Goal: Information Seeking & Learning: Learn about a topic

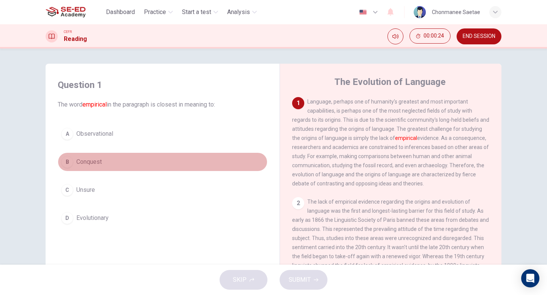
click at [93, 160] on span "Conquest" at bounding box center [88, 162] width 25 height 9
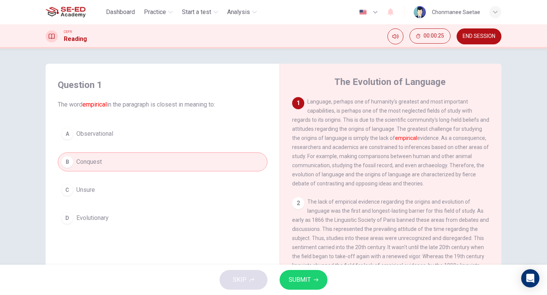
click at [309, 282] on span "SUBMIT" at bounding box center [299, 280] width 22 height 11
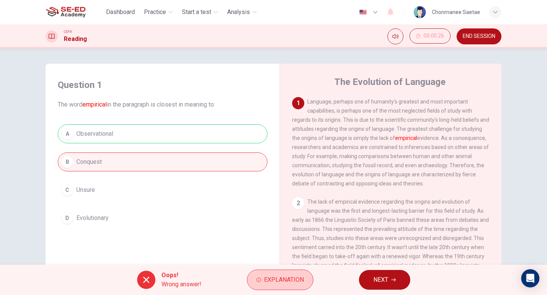
click at [304, 291] on div "Oops! Wrong answer! Explanation NEXT" at bounding box center [273, 280] width 547 height 30
click at [305, 295] on div "Oops! Wrong answer! Explanation NEXT" at bounding box center [273, 280] width 547 height 30
click at [300, 287] on button "Explanation" at bounding box center [280, 280] width 66 height 20
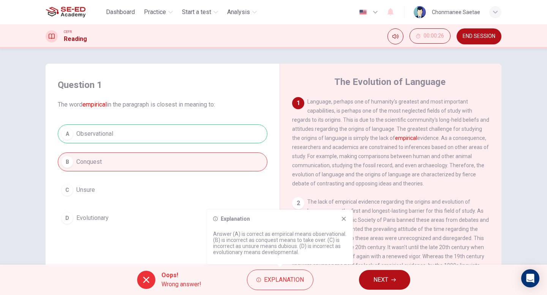
click at [286, 241] on p "Answer (A) is correct as empirical means observational. (B) is incorrect as con…" at bounding box center [280, 243] width 134 height 24
click at [117, 13] on span "Dashboard" at bounding box center [120, 12] width 29 height 9
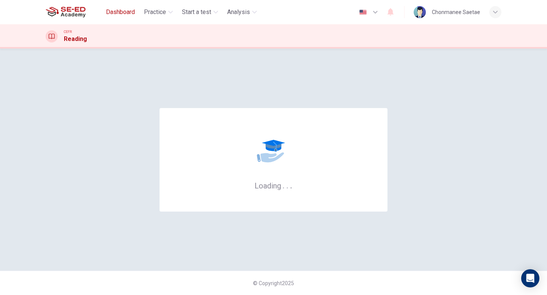
click at [124, 6] on button "Dashboard" at bounding box center [120, 12] width 35 height 14
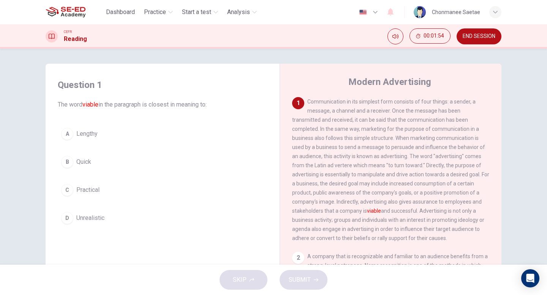
click at [92, 189] on span "Practical" at bounding box center [87, 190] width 23 height 9
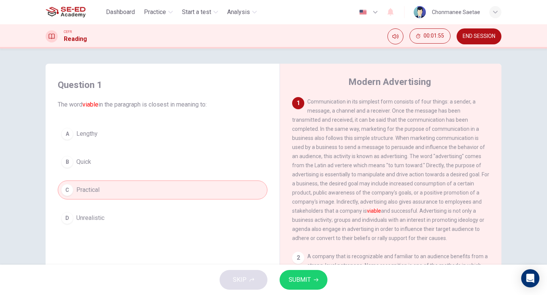
click at [302, 286] on button "SUBMIT" at bounding box center [303, 280] width 48 height 20
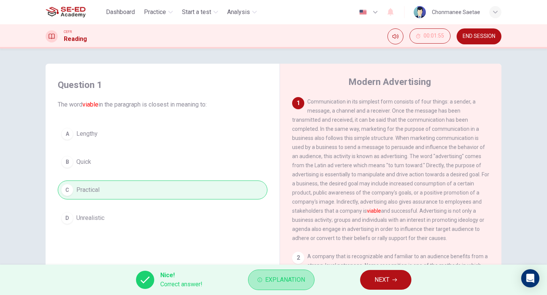
click at [302, 286] on button "Explanation" at bounding box center [281, 280] width 66 height 20
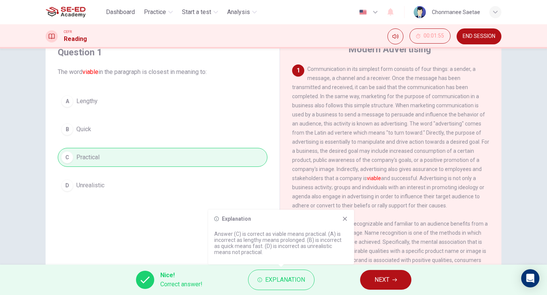
scroll to position [47, 0]
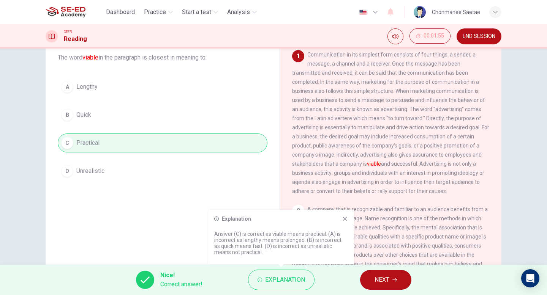
click at [345, 219] on icon at bounding box center [345, 219] width 6 height 6
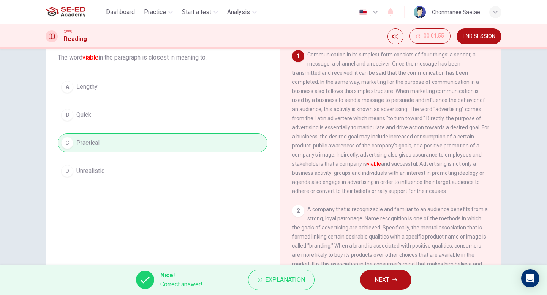
click at [388, 274] on button "NEXT" at bounding box center [385, 280] width 51 height 20
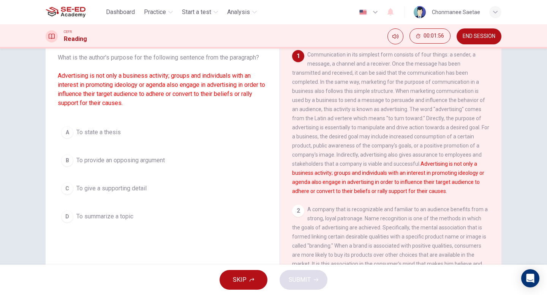
scroll to position [39, 0]
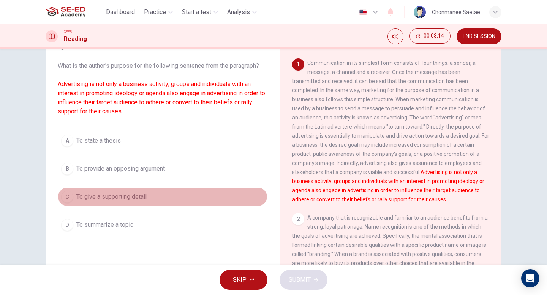
click at [130, 195] on span "To give a supporting detail" at bounding box center [111, 196] width 70 height 9
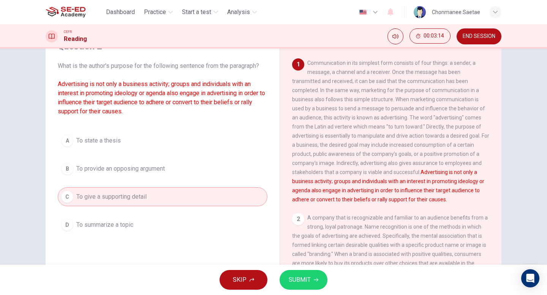
scroll to position [39, 0]
click at [306, 279] on span "SUBMIT" at bounding box center [299, 280] width 22 height 11
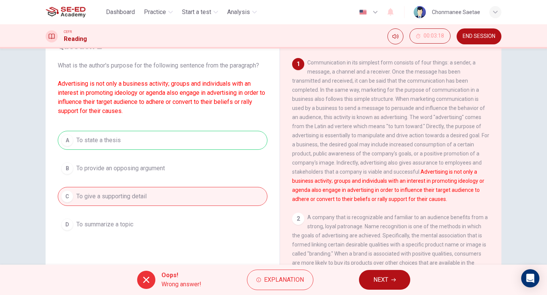
click at [118, 140] on div "A To state a thesis B To provide an opposing argument C To give a supporting de…" at bounding box center [162, 182] width 209 height 103
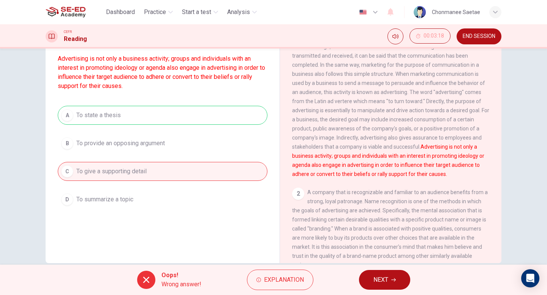
scroll to position [78, 0]
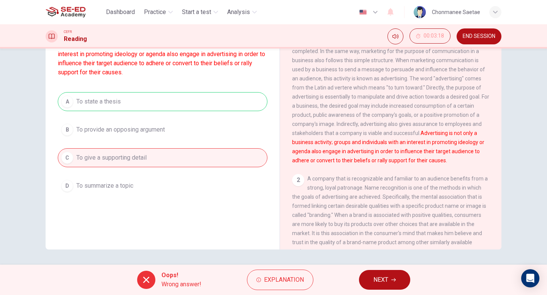
click at [400, 275] on button "NEXT" at bounding box center [384, 280] width 51 height 20
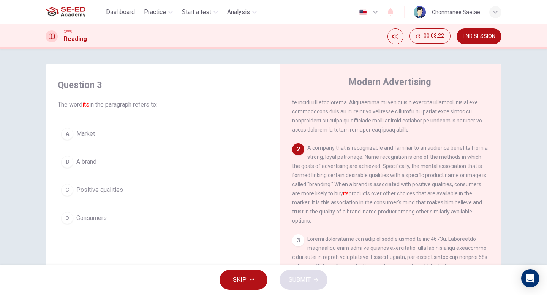
scroll to position [111, 0]
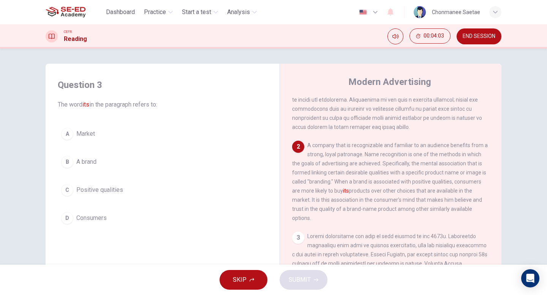
click at [80, 164] on span "A brand" at bounding box center [86, 162] width 20 height 9
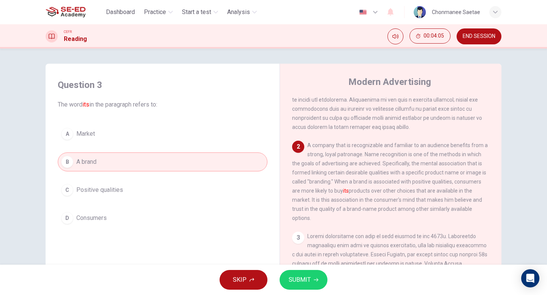
click at [290, 273] on button "SUBMIT" at bounding box center [303, 280] width 48 height 20
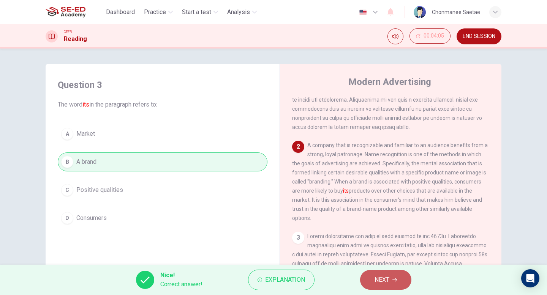
click at [380, 284] on span "NEXT" at bounding box center [381, 280] width 15 height 11
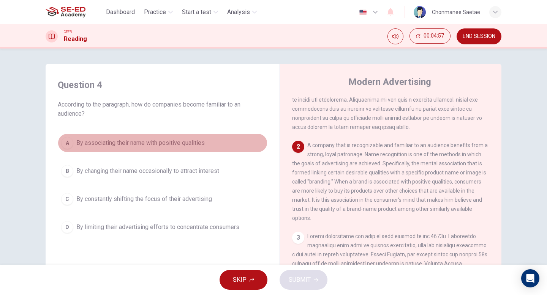
click at [173, 141] on span "By associating their name with positive qualities" at bounding box center [140, 143] width 128 height 9
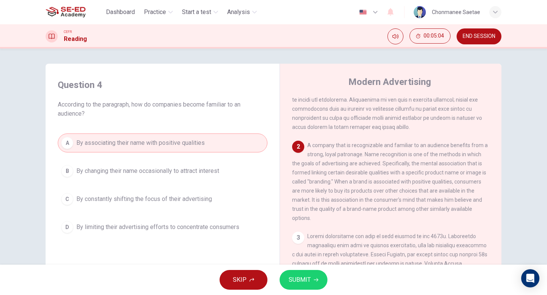
click at [305, 282] on span "SUBMIT" at bounding box center [299, 280] width 22 height 11
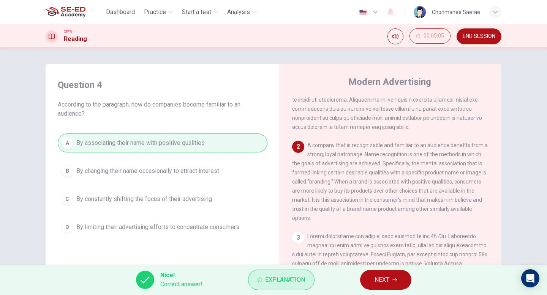
click at [271, 288] on button "Explanation" at bounding box center [281, 280] width 66 height 20
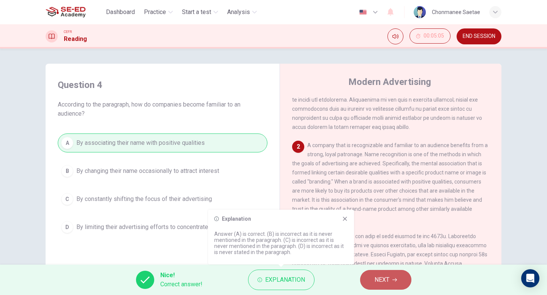
click at [392, 276] on button "NEXT" at bounding box center [385, 280] width 51 height 20
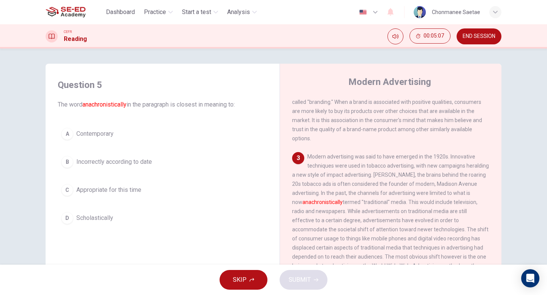
scroll to position [191, 0]
click at [139, 184] on button "C Appropriate for this time" at bounding box center [162, 190] width 209 height 19
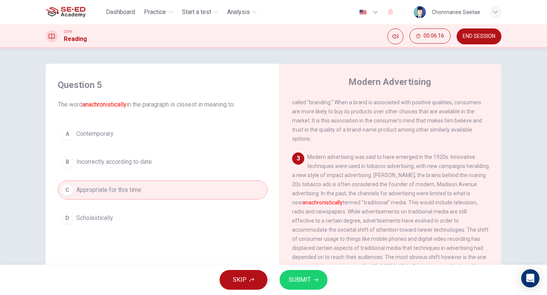
click at [300, 276] on span "SUBMIT" at bounding box center [299, 280] width 22 height 11
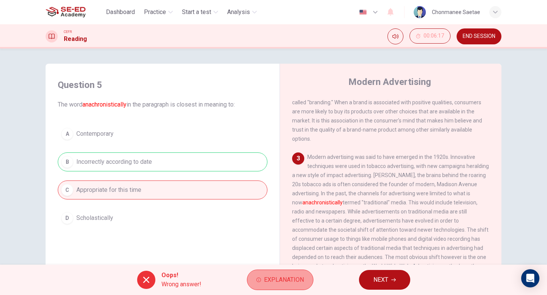
click at [267, 286] on button "Explanation" at bounding box center [280, 280] width 66 height 20
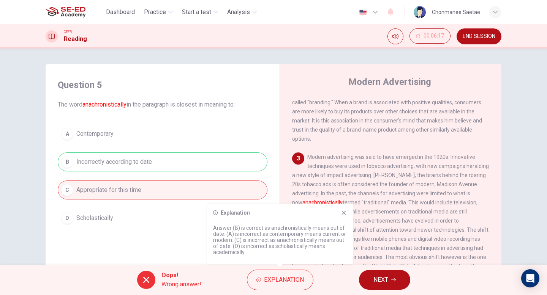
click at [285, 169] on div "Modern Advertising 1 2 A company that is recognizable and familiar to an audien…" at bounding box center [390, 202] width 222 height 276
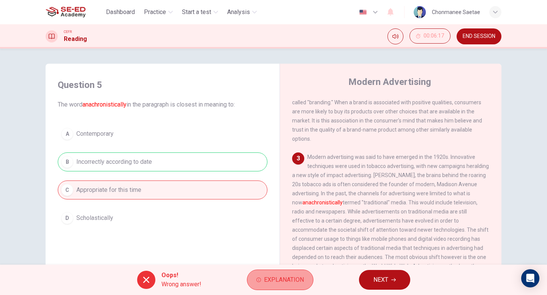
click at [264, 284] on span "Explanation" at bounding box center [284, 280] width 40 height 11
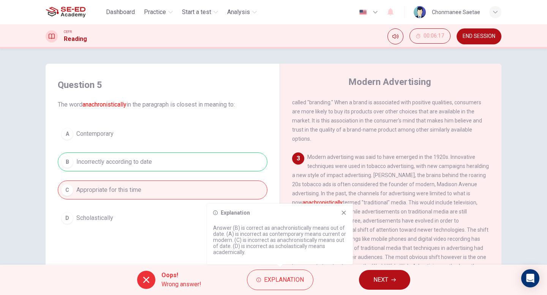
drag, startPoint x: 311, startPoint y: 228, endPoint x: 272, endPoint y: 226, distance: 39.2
click at [274, 226] on p "Answer (B) is correct as anachronistically means out of date. (A) is incorrect …" at bounding box center [280, 240] width 134 height 30
click at [190, 146] on div "A Contemporary B Incorrectly according to date C Appropriate for this time D Sc…" at bounding box center [162, 175] width 209 height 103
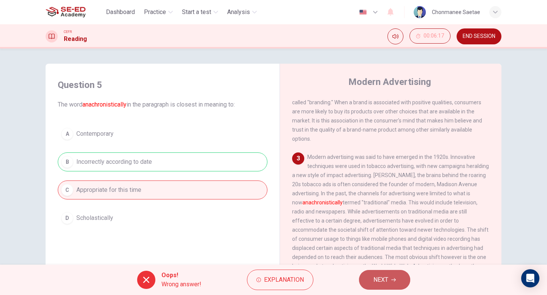
click at [369, 272] on button "NEXT" at bounding box center [384, 280] width 51 height 20
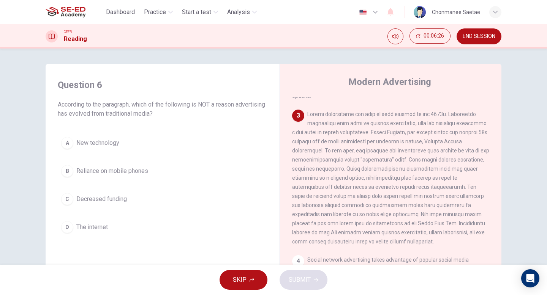
scroll to position [234, 0]
click at [365, 211] on span at bounding box center [390, 178] width 197 height 134
drag, startPoint x: 383, startPoint y: 189, endPoint x: 389, endPoint y: 197, distance: 10.5
click at [390, 198] on span at bounding box center [390, 178] width 197 height 134
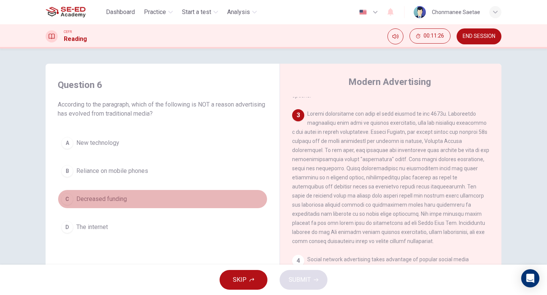
click at [154, 197] on button "C Decreased funding" at bounding box center [162, 199] width 209 height 19
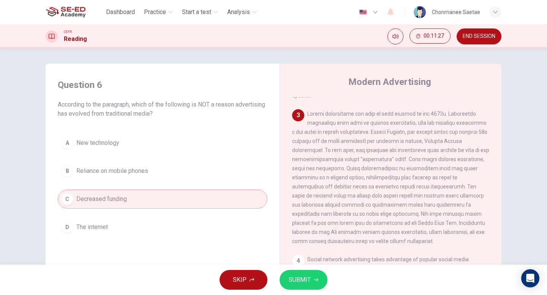
click at [307, 282] on span "SUBMIT" at bounding box center [299, 280] width 22 height 11
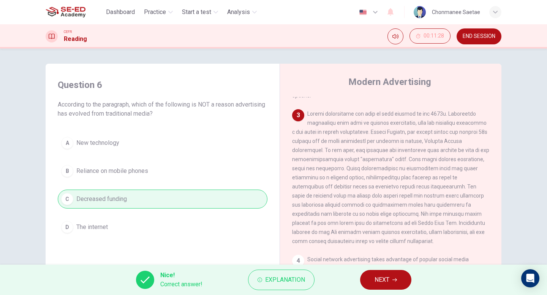
click at [383, 282] on span "NEXT" at bounding box center [381, 280] width 15 height 11
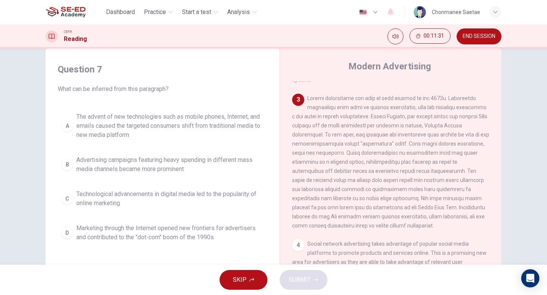
scroll to position [16, 0]
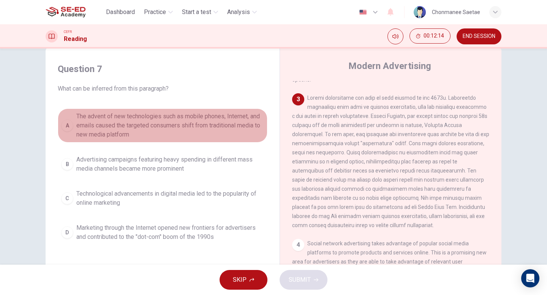
click at [197, 129] on span "The advent of new technologies such as mobile phones, Internet, and emails caus…" at bounding box center [169, 125] width 187 height 27
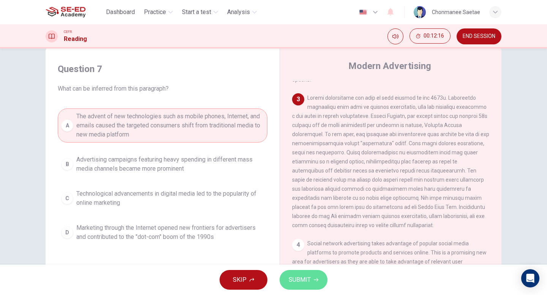
click at [301, 287] on button "SUBMIT" at bounding box center [303, 280] width 48 height 20
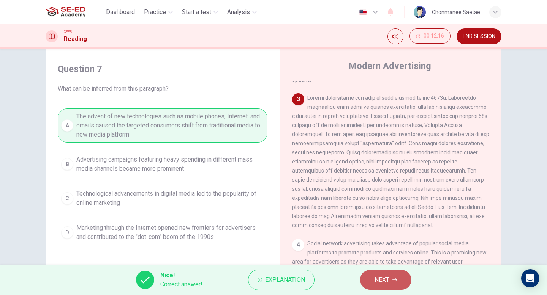
click at [399, 281] on button "NEXT" at bounding box center [385, 280] width 51 height 20
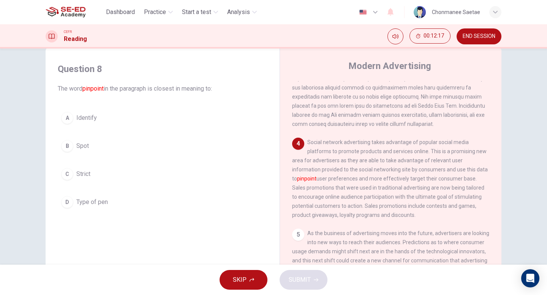
scroll to position [345, 0]
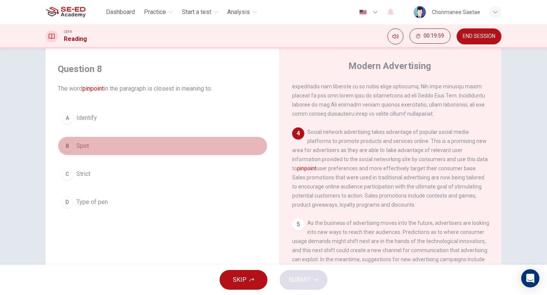
click at [117, 151] on button "B Spot" at bounding box center [162, 146] width 209 height 19
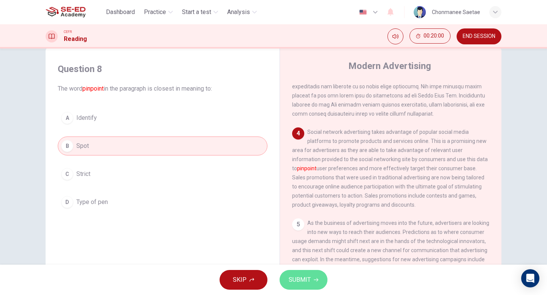
click at [323, 282] on button "SUBMIT" at bounding box center [303, 280] width 48 height 20
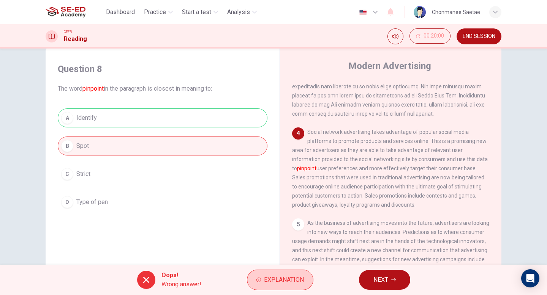
click at [293, 280] on span "Explanation" at bounding box center [284, 280] width 40 height 11
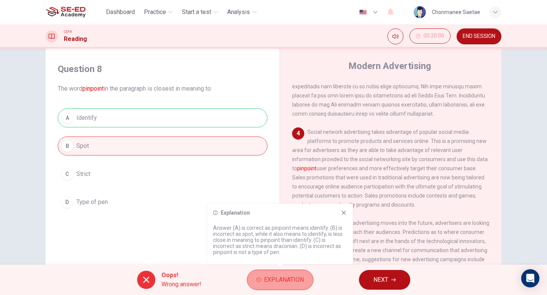
click at [295, 277] on span "Explanation" at bounding box center [284, 280] width 40 height 11
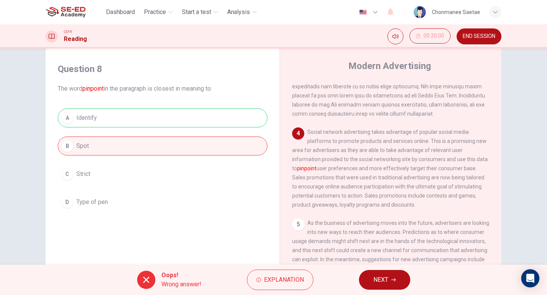
click at [383, 287] on button "NEXT" at bounding box center [384, 280] width 51 height 20
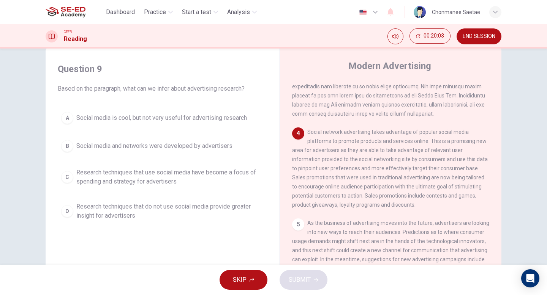
drag, startPoint x: 209, startPoint y: 89, endPoint x: 237, endPoint y: 93, distance: 28.3
click at [238, 93] on span "Based on the paragraph, what can we infer about advertising research?" at bounding box center [162, 88] width 209 height 9
click at [201, 184] on span "Research techniques that use social media have become a focus of spending and s…" at bounding box center [169, 177] width 187 height 18
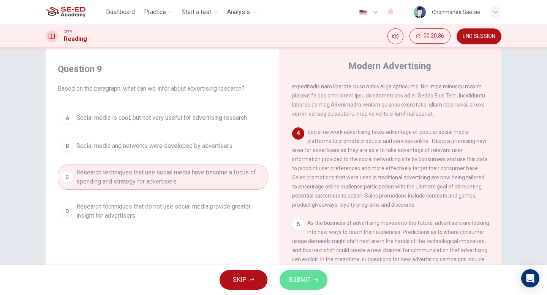
click at [299, 282] on span "SUBMIT" at bounding box center [299, 280] width 22 height 11
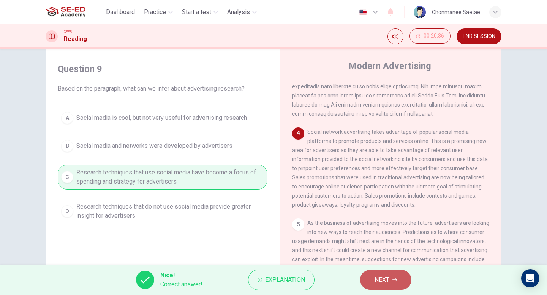
click at [373, 289] on button "NEXT" at bounding box center [385, 280] width 51 height 20
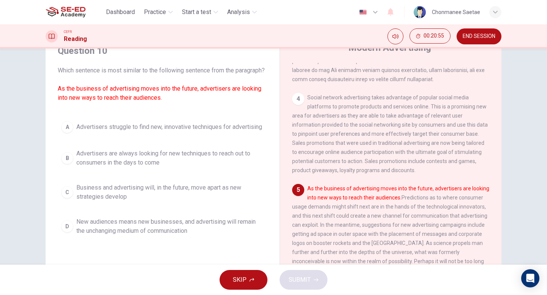
scroll to position [36, 0]
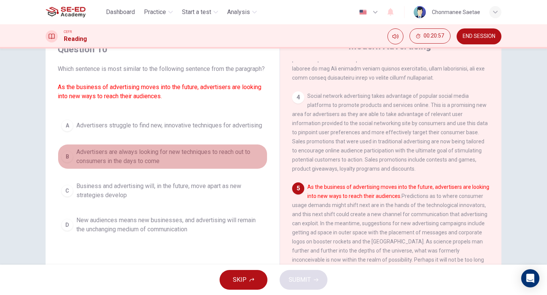
click at [245, 166] on span "Advertisers are always looking for new techniques to reach out to consumers in …" at bounding box center [169, 157] width 187 height 18
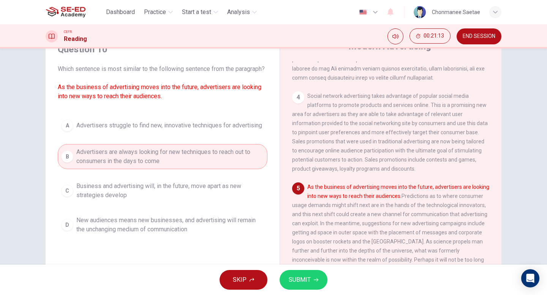
click at [293, 274] on button "SUBMIT" at bounding box center [303, 280] width 48 height 20
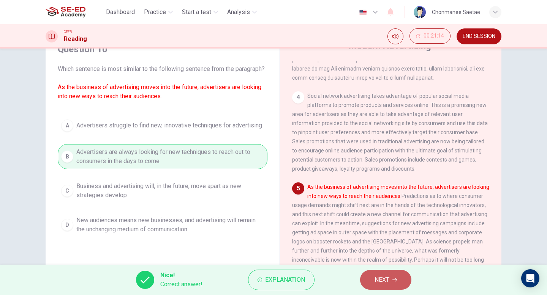
click at [362, 278] on button "NEXT" at bounding box center [385, 280] width 51 height 20
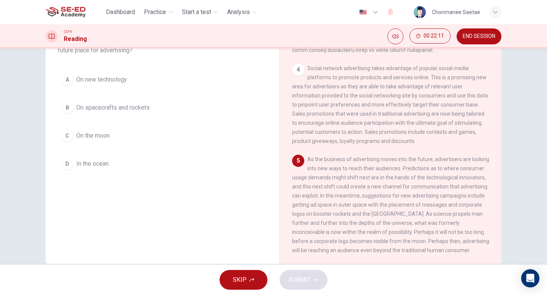
scroll to position [64, 0]
click at [160, 165] on button "D In the ocean" at bounding box center [162, 163] width 209 height 19
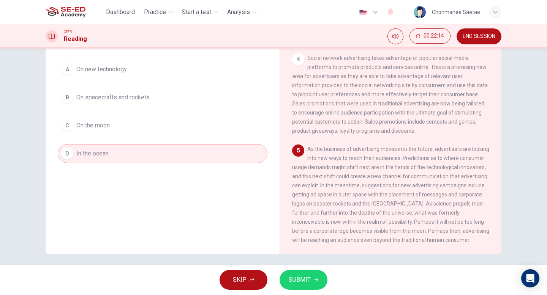
scroll to position [74, 0]
click at [302, 279] on span "SUBMIT" at bounding box center [299, 280] width 22 height 11
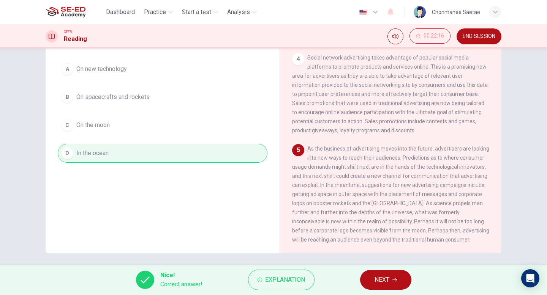
click at [382, 284] on span "NEXT" at bounding box center [381, 280] width 15 height 11
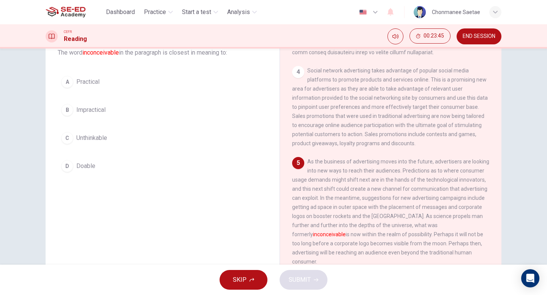
scroll to position [50, 0]
click at [105, 106] on button "B Impractical" at bounding box center [162, 111] width 209 height 19
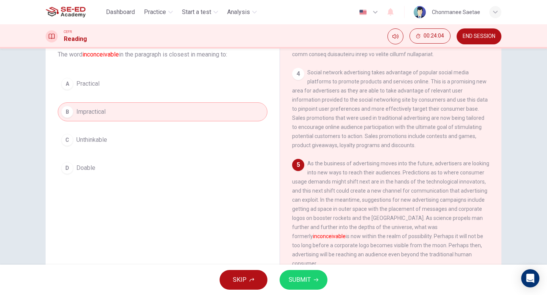
click at [301, 274] on button "SUBMIT" at bounding box center [303, 280] width 48 height 20
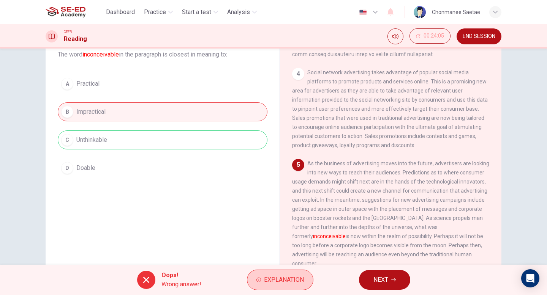
click at [301, 272] on button "Explanation" at bounding box center [280, 280] width 66 height 20
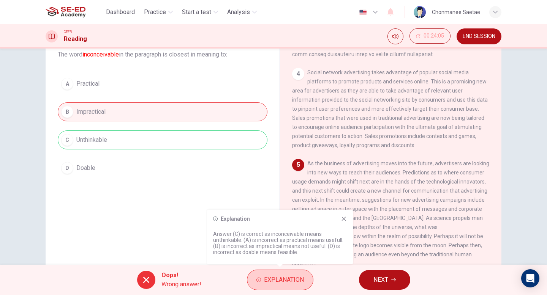
click at [303, 273] on button "Explanation" at bounding box center [280, 280] width 66 height 20
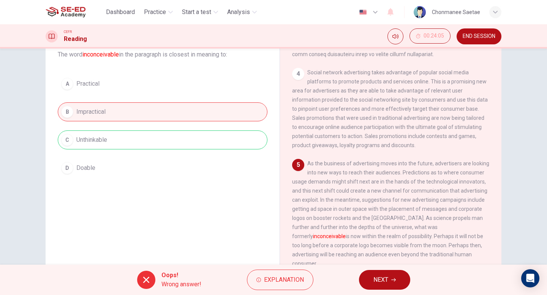
scroll to position [57, 0]
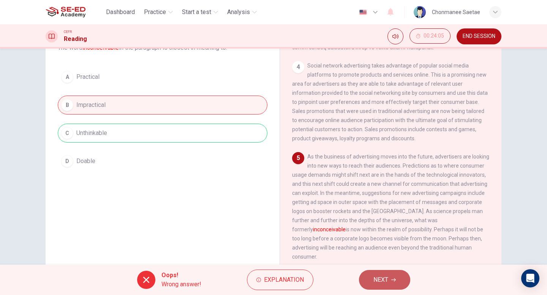
drag, startPoint x: 393, startPoint y: 279, endPoint x: 377, endPoint y: 195, distance: 86.1
click at [377, 195] on div "Dashboard Practice Start a test Analysis English en ​ Chonmanee Saetae CEFR Rea…" at bounding box center [273, 147] width 547 height 295
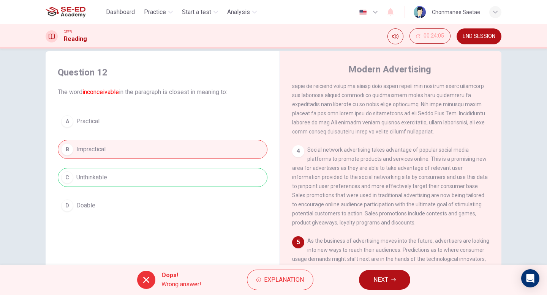
scroll to position [375, 0]
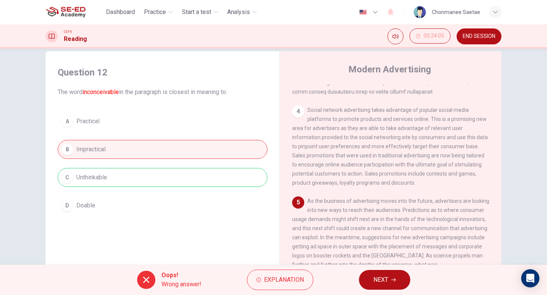
click at [387, 274] on button "NEXT" at bounding box center [384, 280] width 51 height 20
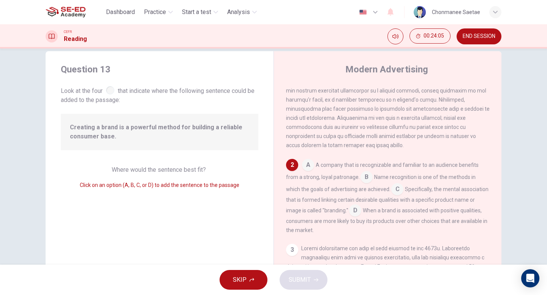
scroll to position [85, 0]
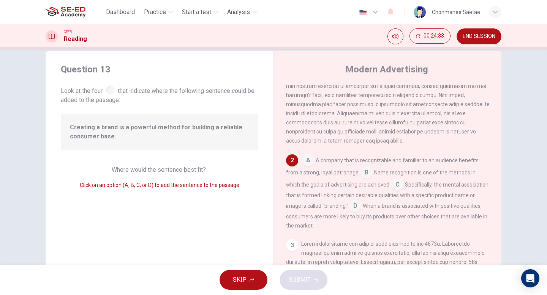
click at [349, 203] on input at bounding box center [355, 207] width 12 height 12
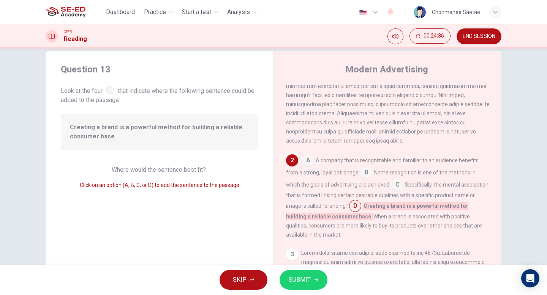
click at [318, 280] on button "SUBMIT" at bounding box center [303, 280] width 48 height 20
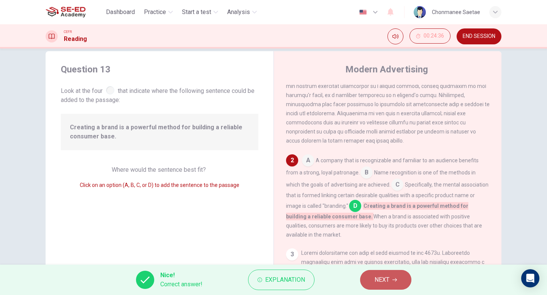
click at [370, 278] on button "NEXT" at bounding box center [385, 280] width 51 height 20
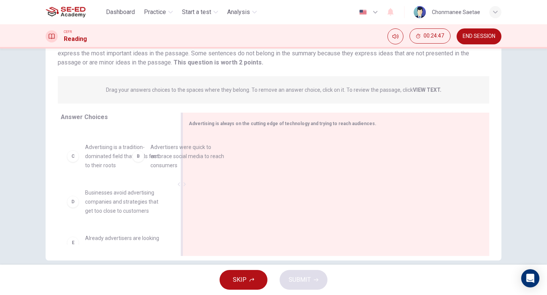
scroll to position [35, 0]
drag, startPoint x: 129, startPoint y: 159, endPoint x: 221, endPoint y: 160, distance: 92.2
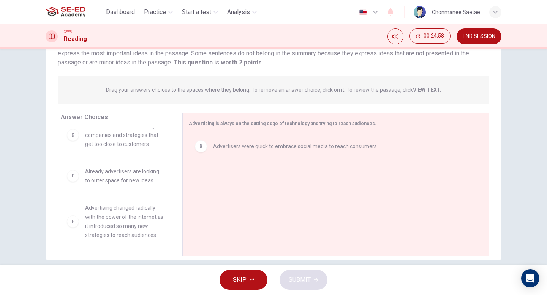
scroll to position [105, 0]
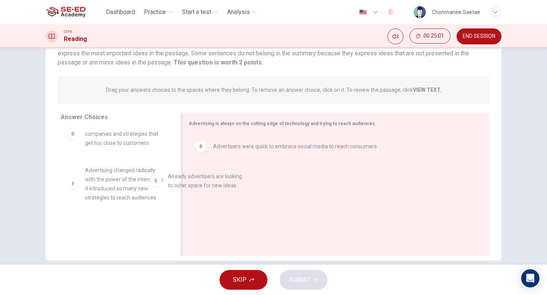
drag, startPoint x: 147, startPoint y: 176, endPoint x: 234, endPoint y: 182, distance: 87.5
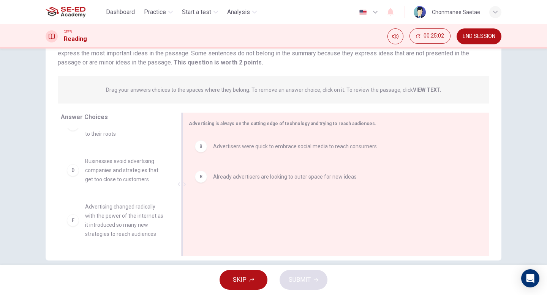
scroll to position [68, 0]
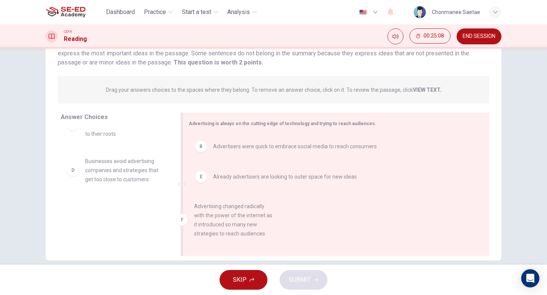
drag, startPoint x: 143, startPoint y: 216, endPoint x: 257, endPoint y: 216, distance: 113.5
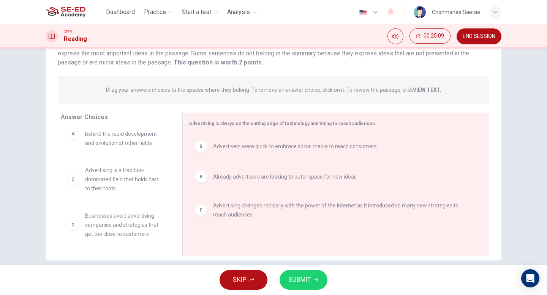
scroll to position [14, 0]
click at [313, 276] on button "SUBMIT" at bounding box center [303, 280] width 48 height 20
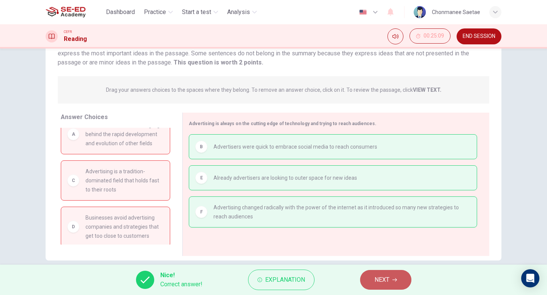
click at [392, 279] on icon "button" at bounding box center [394, 280] width 5 height 5
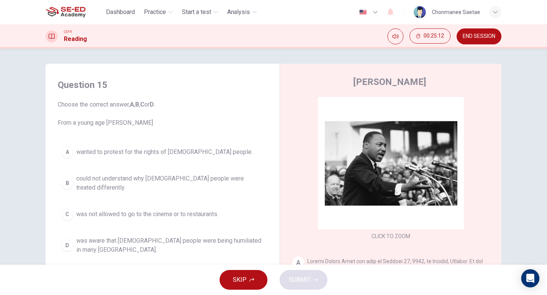
click at [489, 34] on span "END SESSION" at bounding box center [478, 36] width 33 height 6
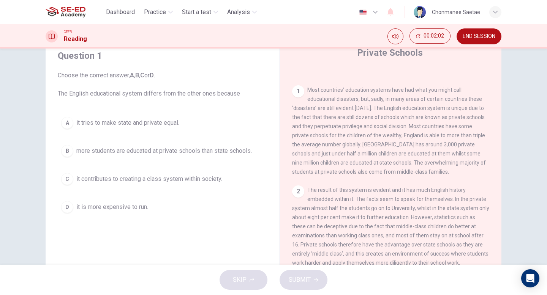
scroll to position [27, 0]
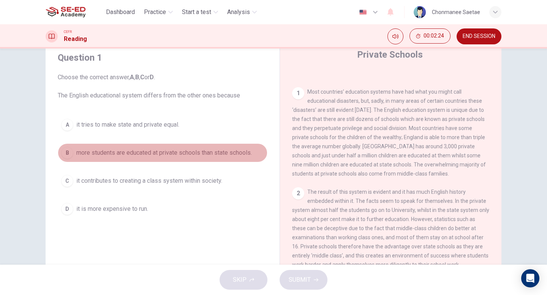
click at [244, 159] on button "B more students are educated at private schools than state schools." at bounding box center [162, 152] width 209 height 19
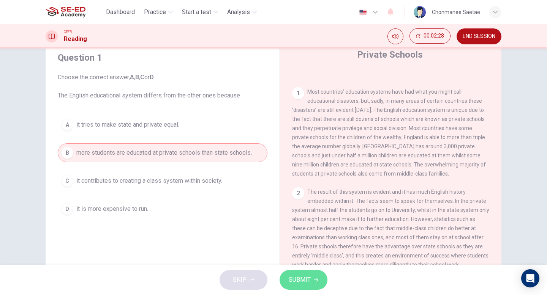
click at [303, 273] on button "SUBMIT" at bounding box center [303, 280] width 48 height 20
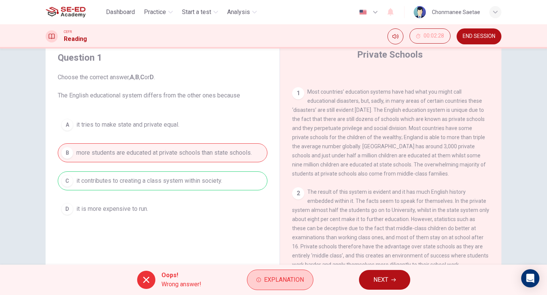
click at [280, 282] on span "Explanation" at bounding box center [284, 280] width 40 height 11
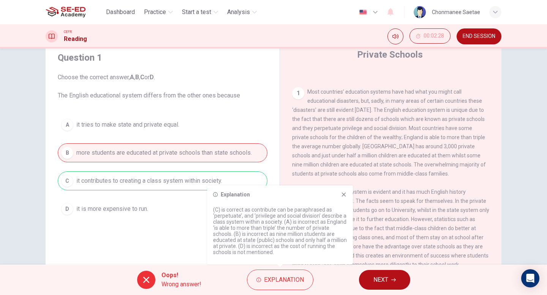
drag, startPoint x: 301, startPoint y: 224, endPoint x: 306, endPoint y: 238, distance: 14.4
click at [306, 238] on p "(C) is correct as contribute can be paraphrased as ‘perpetuate’, and ‘privilege…" at bounding box center [280, 231] width 134 height 49
click at [344, 193] on icon at bounding box center [343, 195] width 6 height 6
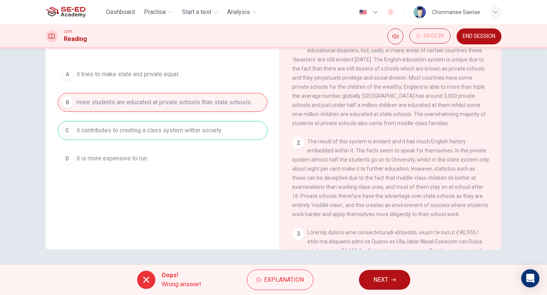
scroll to position [0, 0]
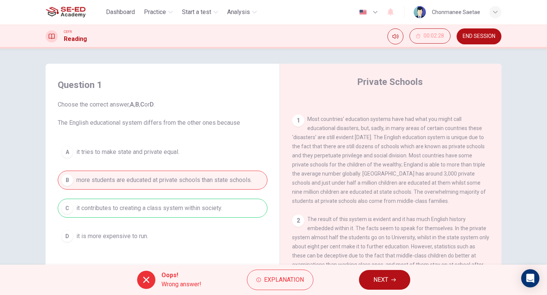
click at [288, 292] on div "Oops! Wrong answer! Explanation NEXT" at bounding box center [273, 280] width 547 height 30
click at [284, 277] on span "Explanation" at bounding box center [284, 280] width 40 height 11
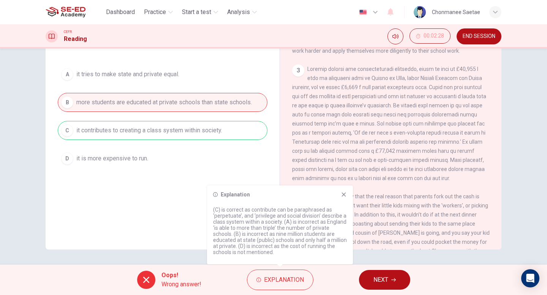
scroll to position [245, 0]
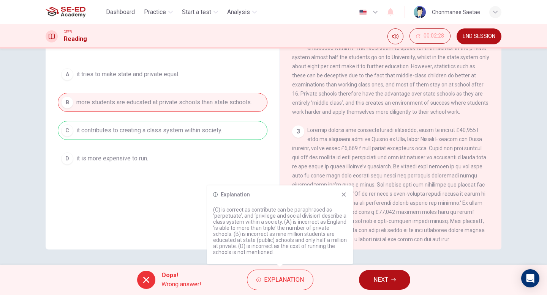
click at [381, 284] on span "NEXT" at bounding box center [380, 280] width 15 height 11
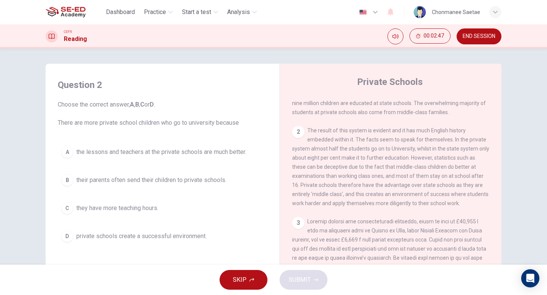
scroll to position [232, 0]
click at [331, 154] on span "The result of this system is evident and it has much English history embedded w…" at bounding box center [390, 165] width 197 height 79
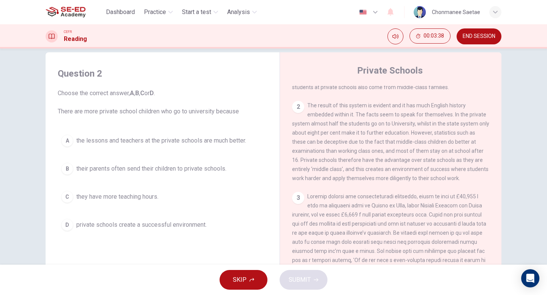
scroll to position [14, 0]
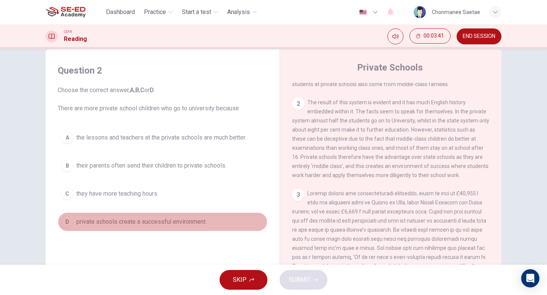
click at [195, 224] on span "private schools create a successful environment." at bounding box center [141, 221] width 130 height 9
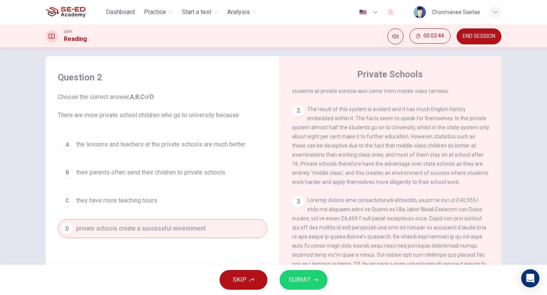
scroll to position [7, 0]
click at [304, 276] on span "SUBMIT" at bounding box center [299, 280] width 22 height 11
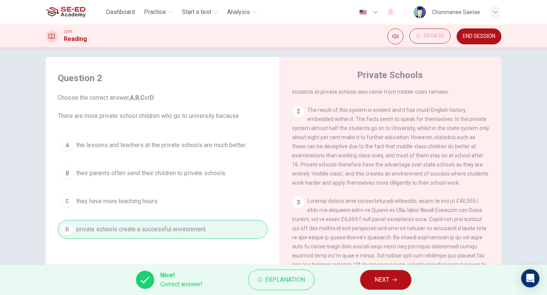
click at [366, 284] on button "NEXT" at bounding box center [385, 280] width 51 height 20
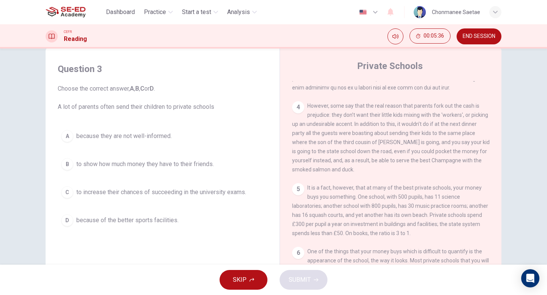
scroll to position [459, 0]
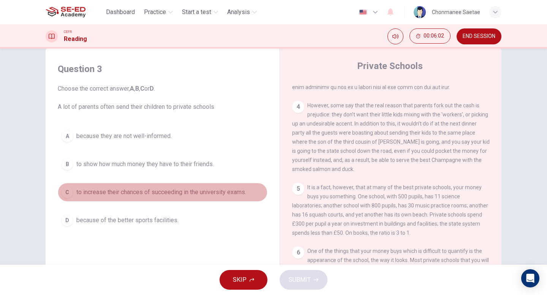
click at [232, 192] on span "to increase their chances of succeeding in the university exams." at bounding box center [161, 192] width 170 height 9
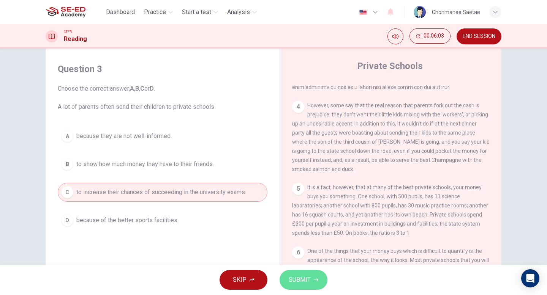
click at [317, 284] on button "SUBMIT" at bounding box center [303, 280] width 48 height 20
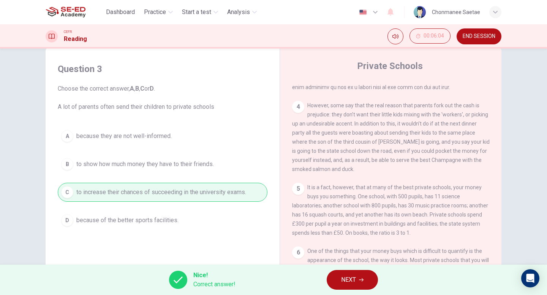
click at [354, 284] on span "NEXT" at bounding box center [348, 280] width 15 height 11
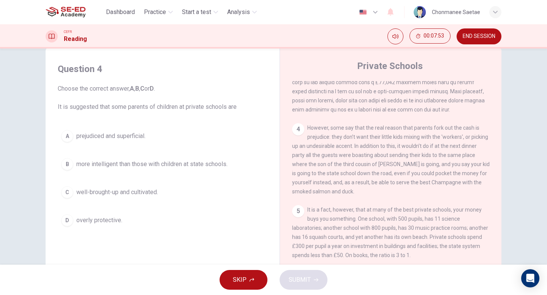
scroll to position [437, 0]
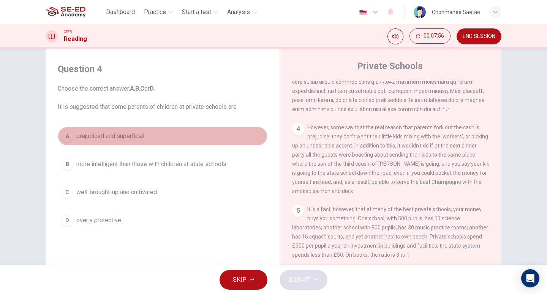
click at [171, 140] on button "A prejudiced and superficial." at bounding box center [162, 136] width 209 height 19
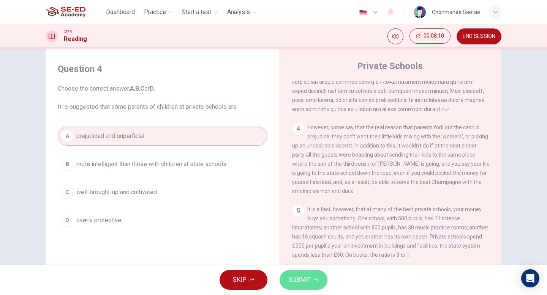
click at [312, 281] on button "SUBMIT" at bounding box center [303, 280] width 48 height 20
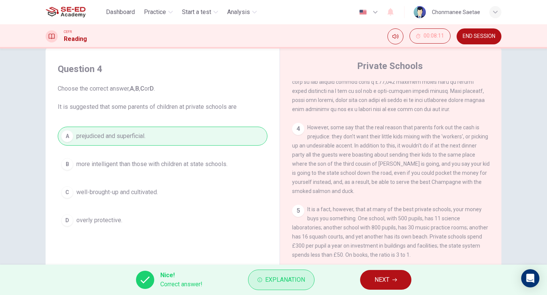
click at [312, 281] on button "Explanation" at bounding box center [281, 280] width 66 height 20
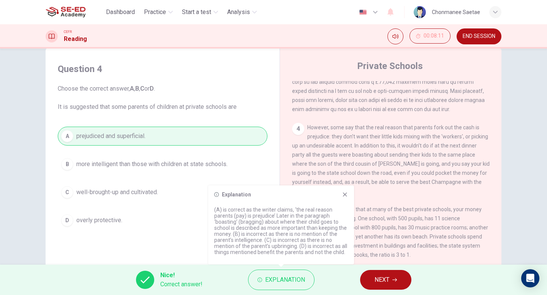
click at [258, 153] on div "A prejudiced and superficial. B more intelligent than those with children at st…" at bounding box center [162, 178] width 209 height 103
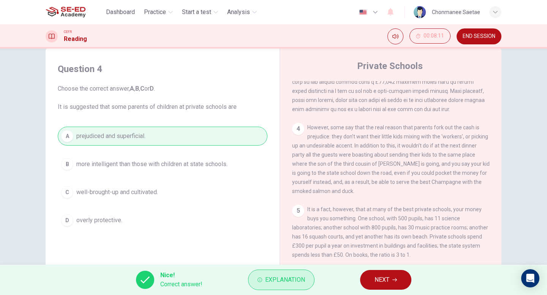
click at [267, 290] on button "Explanation" at bounding box center [281, 280] width 66 height 20
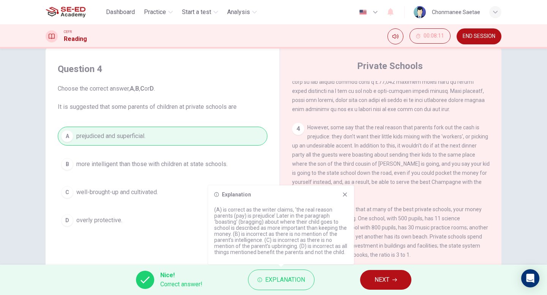
click at [266, 292] on div "Nice! Correct answer! Explanation NEXT" at bounding box center [273, 280] width 547 height 30
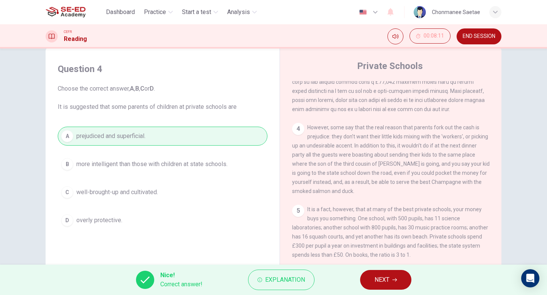
click at [265, 292] on div "Nice! Correct answer! Explanation NEXT" at bounding box center [273, 280] width 547 height 30
click at [267, 284] on span "Explanation" at bounding box center [285, 280] width 40 height 11
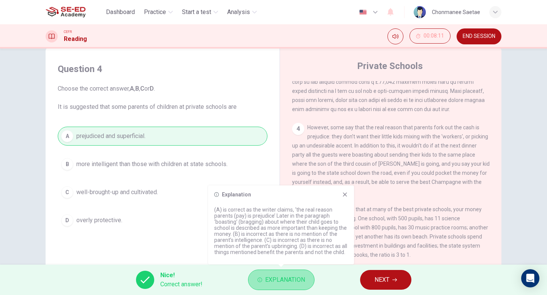
click at [266, 285] on button "Explanation" at bounding box center [281, 280] width 66 height 20
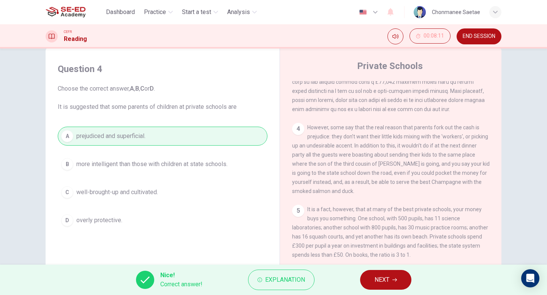
scroll to position [38, 0]
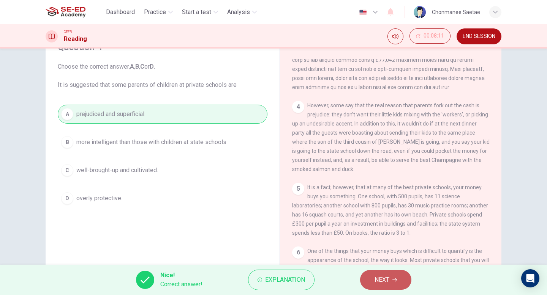
click at [397, 275] on button "NEXT" at bounding box center [385, 280] width 51 height 20
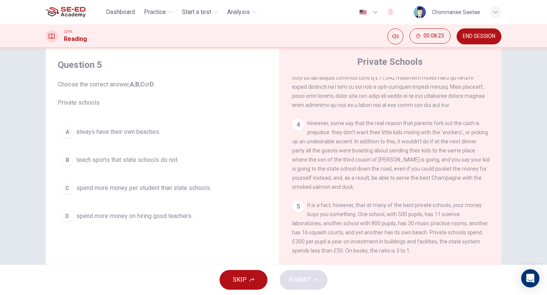
scroll to position [14, 0]
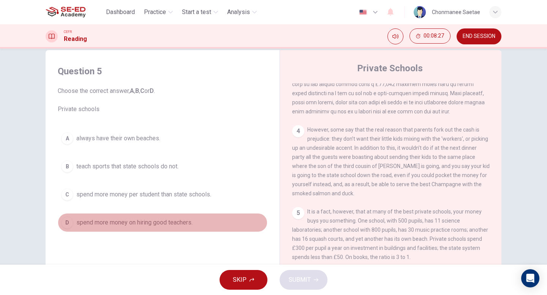
click at [189, 221] on span "spend more money on hiring good teachers." at bounding box center [134, 222] width 116 height 9
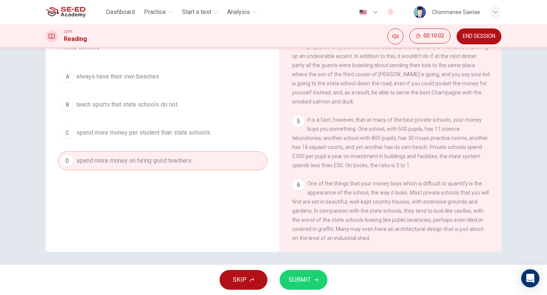
scroll to position [78, 0]
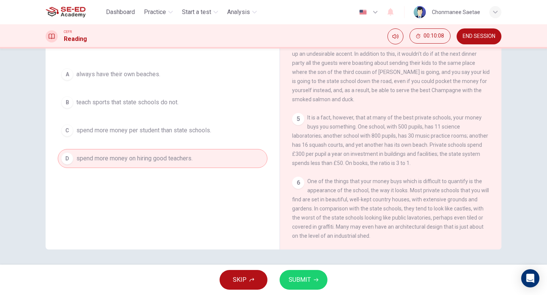
click at [249, 136] on button "C spend more money per student than state schools." at bounding box center [162, 130] width 209 height 19
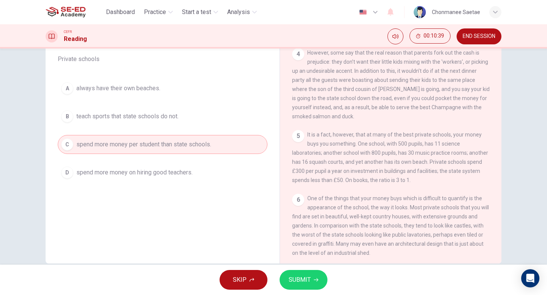
scroll to position [465, 0]
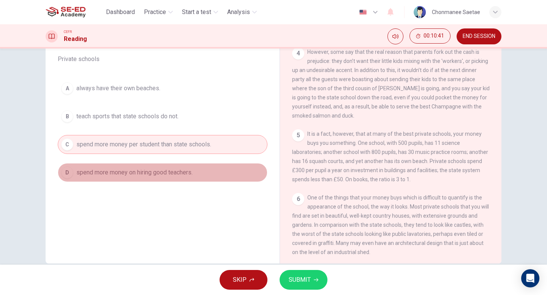
click at [249, 173] on button "D spend more money on hiring good teachers." at bounding box center [162, 172] width 209 height 19
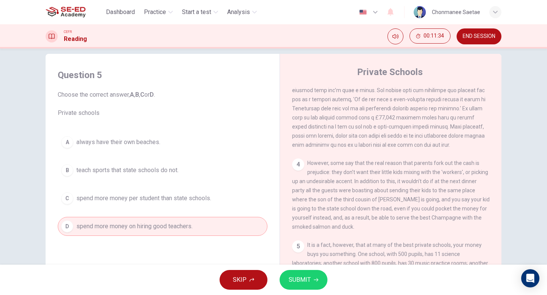
scroll to position [466, 0]
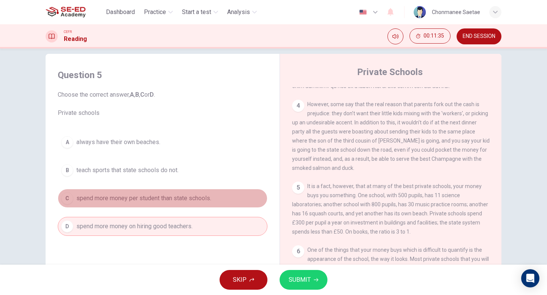
click at [202, 204] on button "C spend more money per student than state schools." at bounding box center [162, 198] width 209 height 19
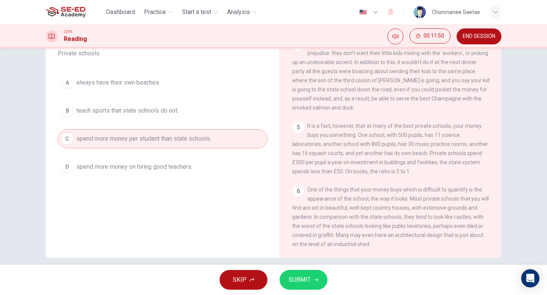
scroll to position [70, 0]
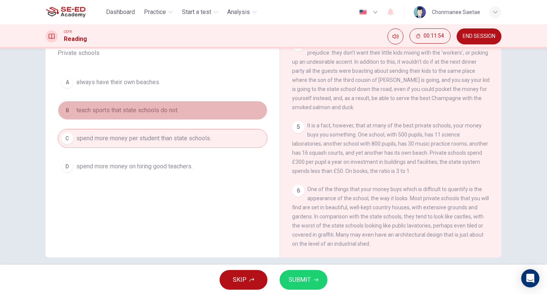
click at [213, 109] on button "B teach sports that state schools do not." at bounding box center [162, 110] width 209 height 19
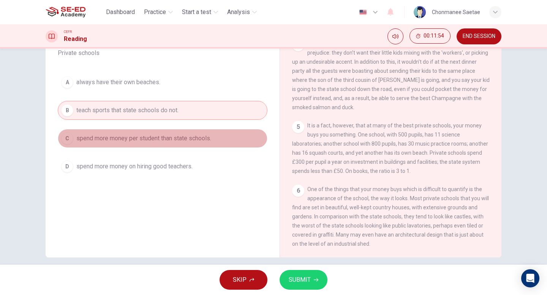
click at [218, 141] on button "C spend more money per student than state schools." at bounding box center [162, 138] width 209 height 19
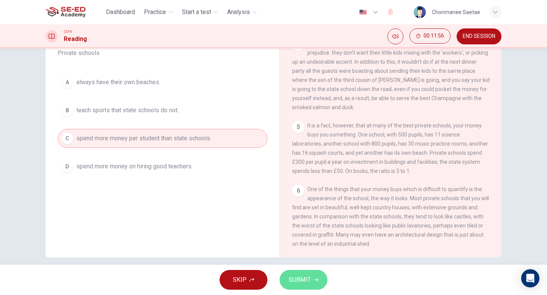
click at [311, 280] on button "SUBMIT" at bounding box center [303, 280] width 48 height 20
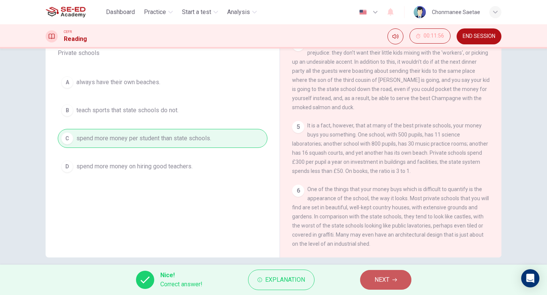
click at [392, 278] on button "NEXT" at bounding box center [385, 280] width 51 height 20
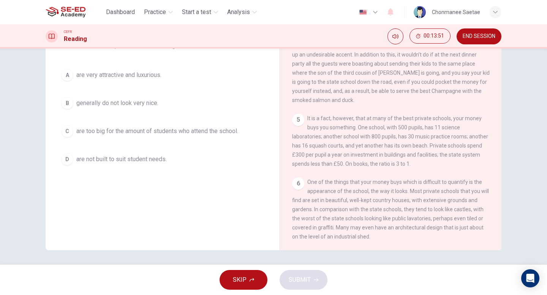
scroll to position [78, 0]
click at [169, 63] on div "Question 6 Choose the correct answer, A , B , C or D . The writer thinks that p…" at bounding box center [163, 85] width 222 height 182
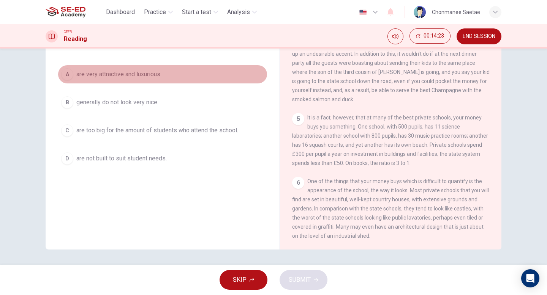
click at [150, 66] on button "A are very attractive and luxurious." at bounding box center [162, 74] width 209 height 19
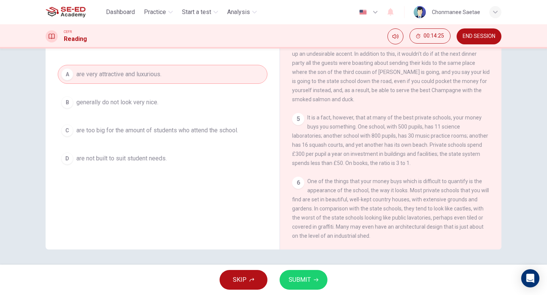
click at [301, 291] on div "SKIP SUBMIT" at bounding box center [273, 280] width 547 height 30
click at [298, 284] on span "SUBMIT" at bounding box center [299, 280] width 22 height 11
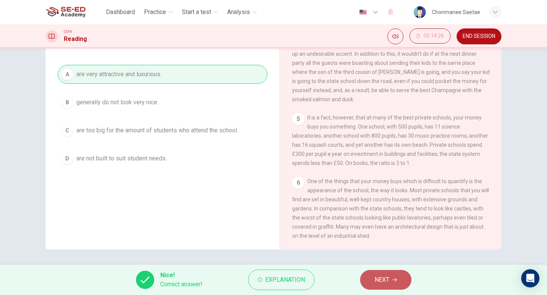
click at [398, 276] on button "NEXT" at bounding box center [385, 280] width 51 height 20
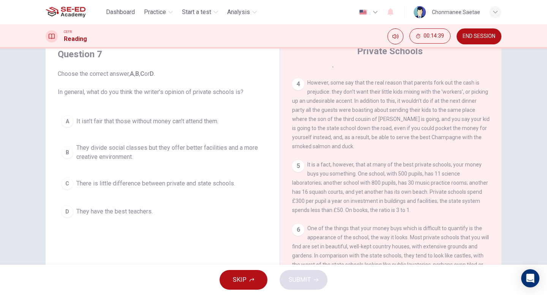
scroll to position [30, 0]
click at [179, 133] on div "A It isn’t fair that those without money can’t attend them. B They divide socia…" at bounding box center [162, 167] width 209 height 109
click at [178, 124] on span "It isn’t fair that those without money can’t attend them." at bounding box center [147, 122] width 142 height 9
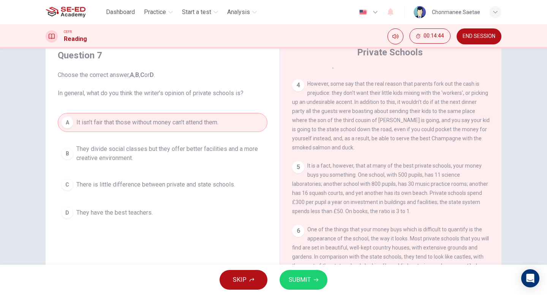
click at [291, 282] on span "SUBMIT" at bounding box center [299, 280] width 22 height 11
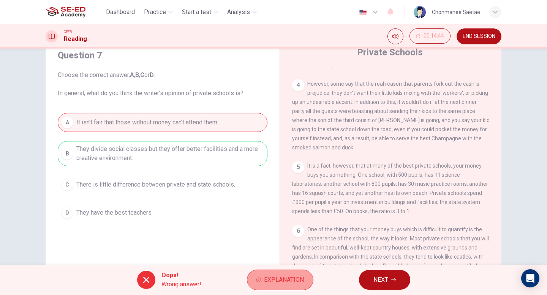
click at [279, 287] on button "Explanation" at bounding box center [280, 280] width 66 height 20
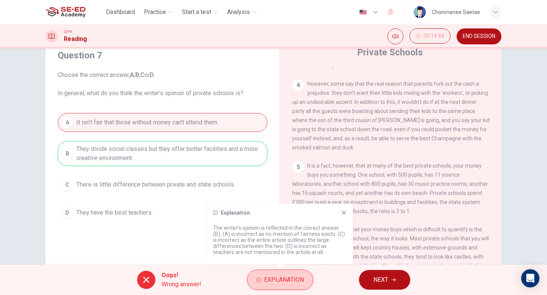
click at [280, 288] on button "Explanation" at bounding box center [280, 280] width 66 height 20
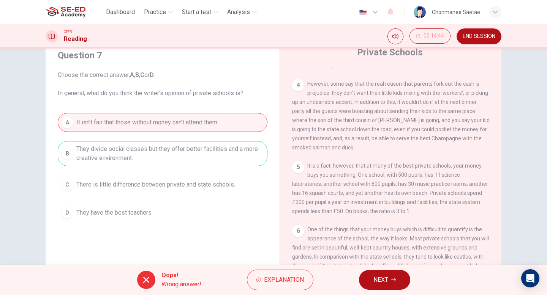
click at [390, 275] on button "NEXT" at bounding box center [384, 280] width 51 height 20
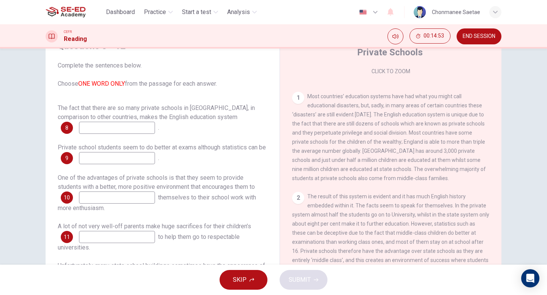
scroll to position [139, 0]
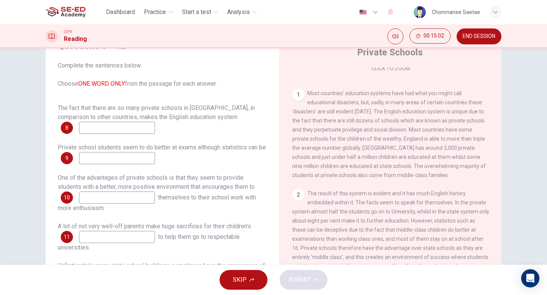
click at [110, 131] on input at bounding box center [117, 128] width 76 height 12
click at [110, 128] on input at bounding box center [117, 128] width 76 height 12
type input "unique"
click at [147, 158] on input at bounding box center [117, 158] width 76 height 12
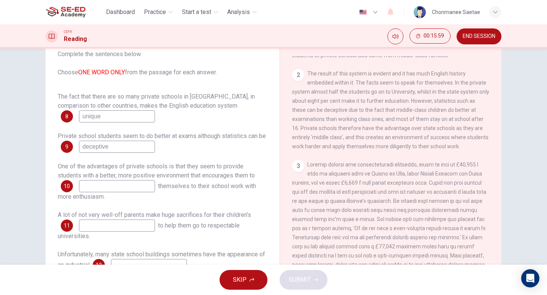
scroll to position [247, 0]
type input "deceptive"
click at [232, 178] on span "One of the advantages of private schools is that they seem to provide students …" at bounding box center [156, 171] width 197 height 16
click at [134, 184] on input at bounding box center [117, 186] width 76 height 12
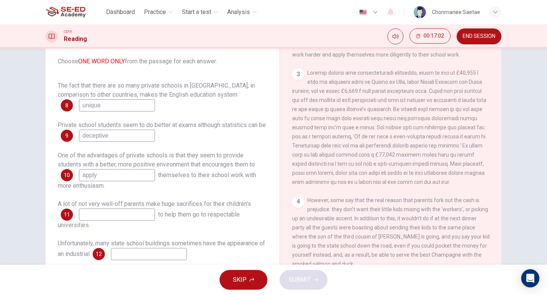
scroll to position [329, 0]
type input "apply"
click at [122, 216] on input at bounding box center [117, 215] width 76 height 12
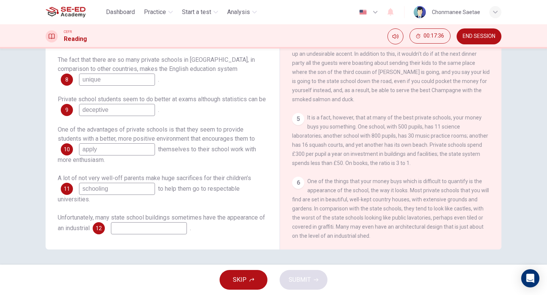
scroll to position [487, 0]
type input "schooling"
click at [162, 232] on input at bounding box center [149, 228] width 76 height 12
type input "shed"
click at [304, 279] on span "SUBMIT" at bounding box center [299, 280] width 22 height 11
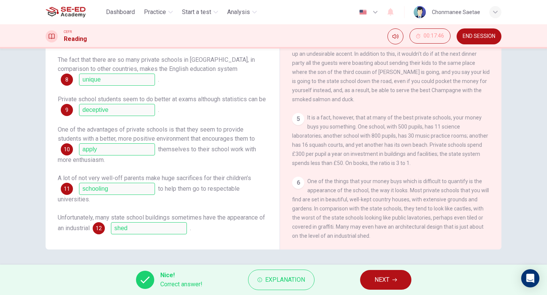
scroll to position [0, 0]
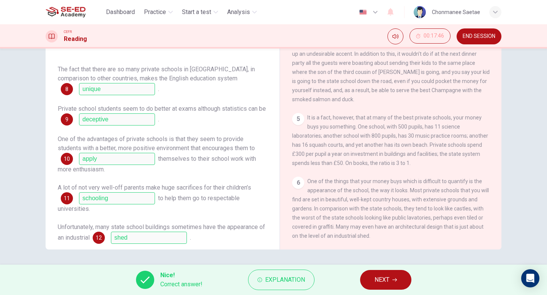
click at [368, 279] on button "NEXT" at bounding box center [385, 280] width 51 height 20
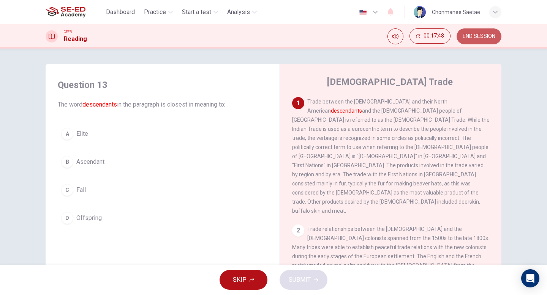
click at [487, 35] on span "END SESSION" at bounding box center [478, 36] width 33 height 6
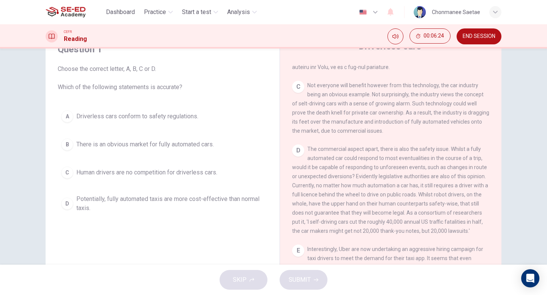
scroll to position [340, 0]
drag, startPoint x: 313, startPoint y: 93, endPoint x: 336, endPoint y: 96, distance: 23.5
click at [336, 96] on span "Not everyone will benefit however from this technology, the car industry being …" at bounding box center [390, 109] width 197 height 52
click at [336, 97] on div "C Not everyone will benefit however from this technology, the car industry bein…" at bounding box center [390, 108] width 197 height 55
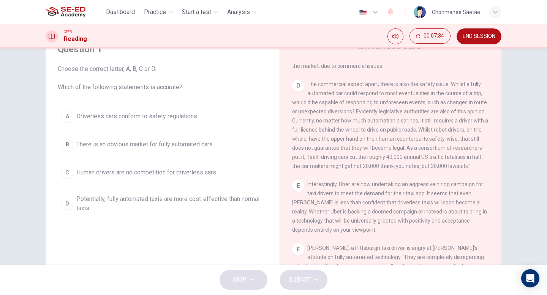
scroll to position [43, 0]
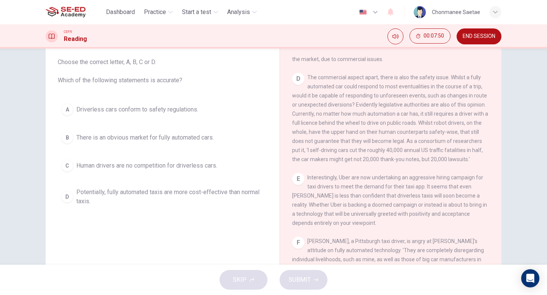
click at [231, 201] on span "Potentially, fully automated taxis are more cost-effective than normal taxis." at bounding box center [169, 197] width 187 height 18
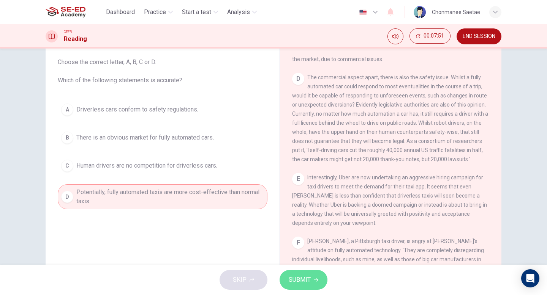
click at [292, 280] on span "SUBMIT" at bounding box center [299, 280] width 22 height 11
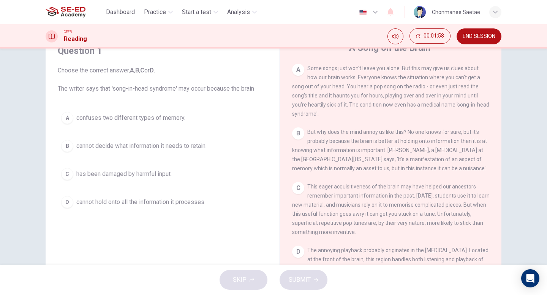
scroll to position [159, 0]
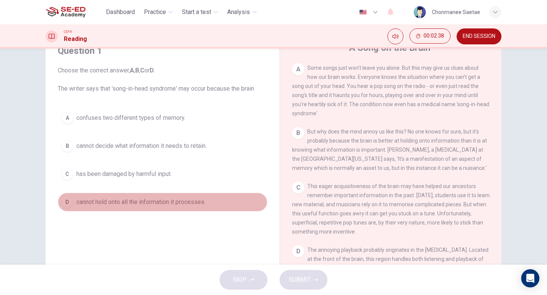
click at [159, 204] on span "cannot hold onto all the information it processes." at bounding box center [140, 202] width 129 height 9
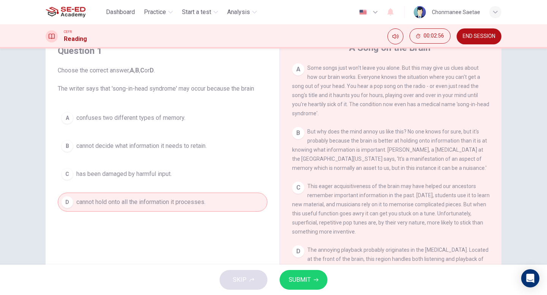
click at [206, 148] on span "cannot decide what information it needs to retain." at bounding box center [141, 146] width 130 height 9
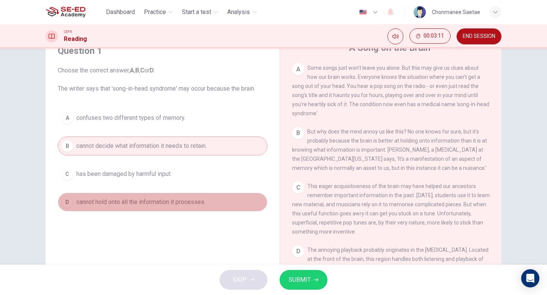
click at [230, 201] on button "D cannot hold onto all the information it processes." at bounding box center [162, 202] width 209 height 19
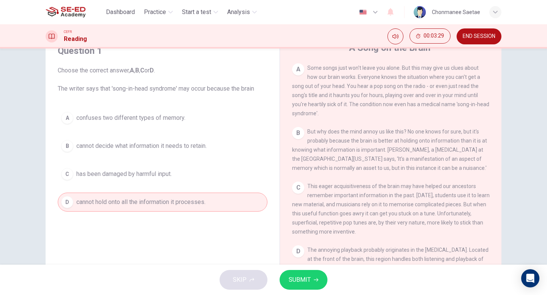
click at [198, 142] on span "cannot decide what information it needs to retain." at bounding box center [141, 146] width 130 height 9
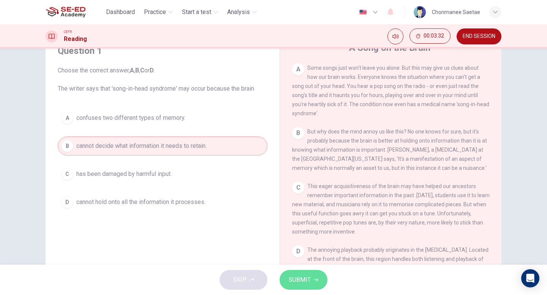
click at [319, 289] on button "SUBMIT" at bounding box center [303, 280] width 48 height 20
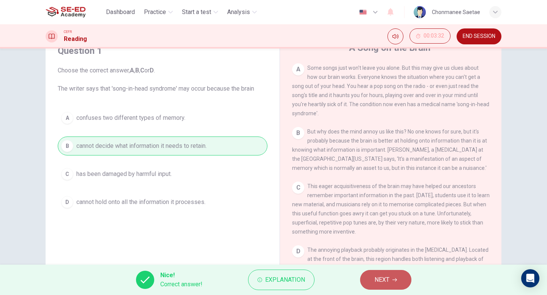
click at [383, 284] on span "NEXT" at bounding box center [381, 280] width 15 height 11
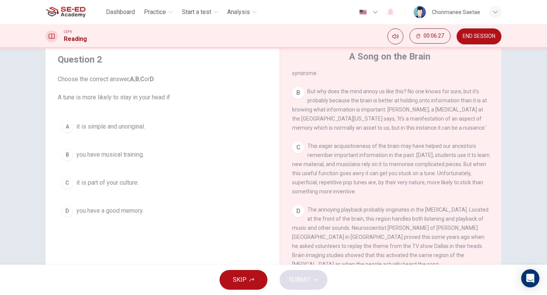
scroll to position [209, 0]
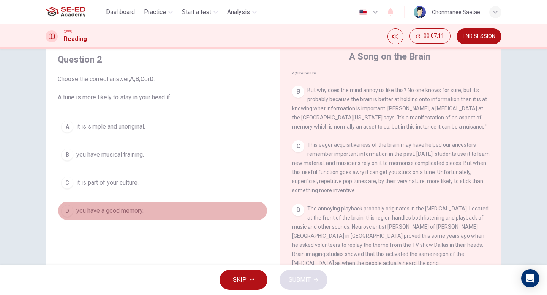
click at [113, 210] on span "you have a good memory." at bounding box center [109, 210] width 67 height 9
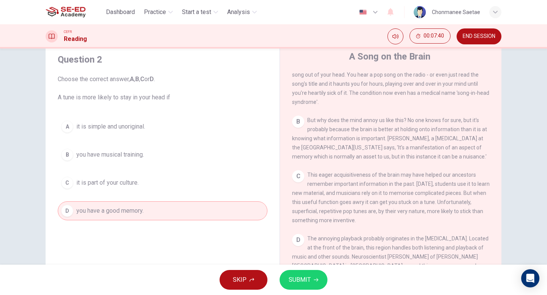
scroll to position [179, 0]
click at [312, 280] on button "SUBMIT" at bounding box center [303, 280] width 48 height 20
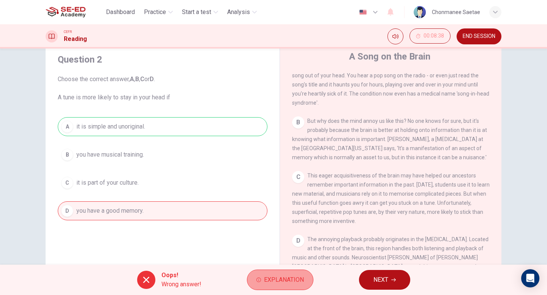
click at [288, 280] on span "Explanation" at bounding box center [284, 280] width 40 height 11
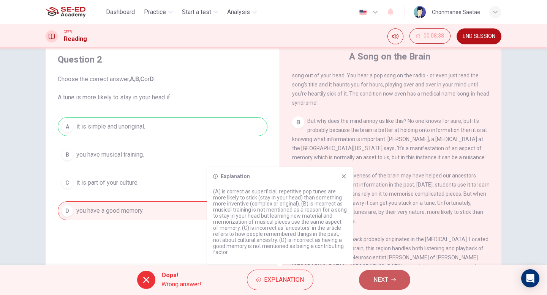
click at [381, 278] on span "NEXT" at bounding box center [380, 280] width 15 height 11
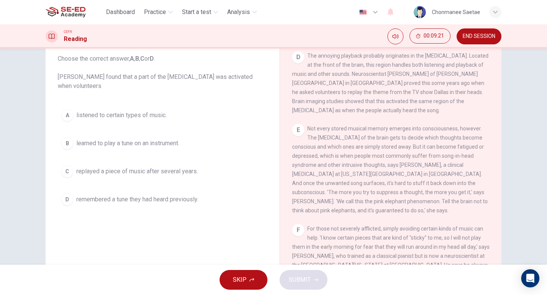
scroll to position [330, 0]
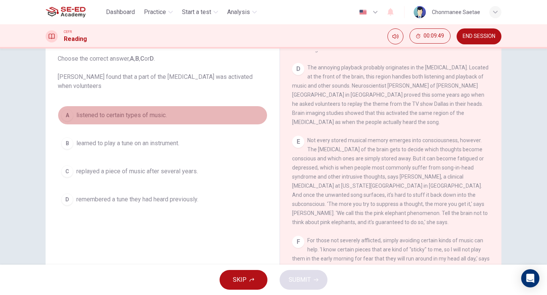
click at [165, 116] on span "listened to certain types of music." at bounding box center [121, 115] width 90 height 9
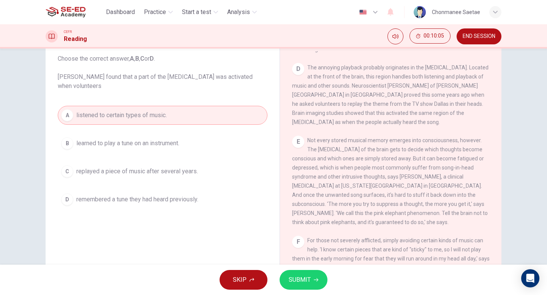
click at [305, 280] on span "SUBMIT" at bounding box center [299, 280] width 22 height 11
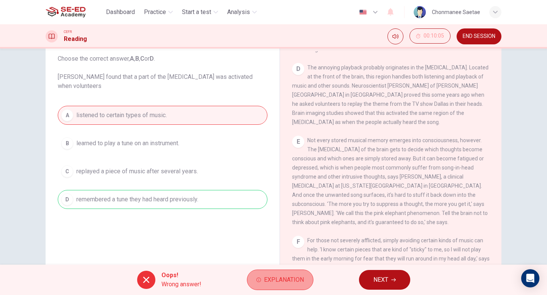
click at [310, 279] on button "Explanation" at bounding box center [280, 280] width 66 height 20
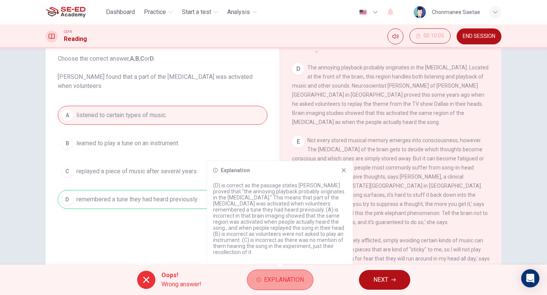
click at [279, 278] on span "Explanation" at bounding box center [284, 280] width 40 height 11
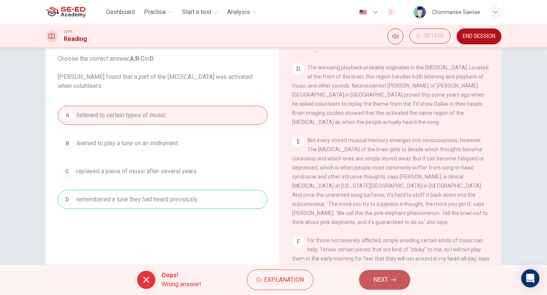
click at [383, 274] on button "NEXT" at bounding box center [384, 280] width 51 height 20
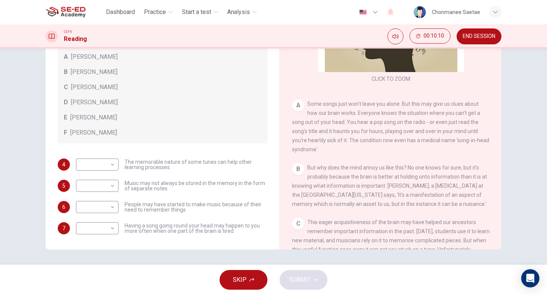
scroll to position [84, 0]
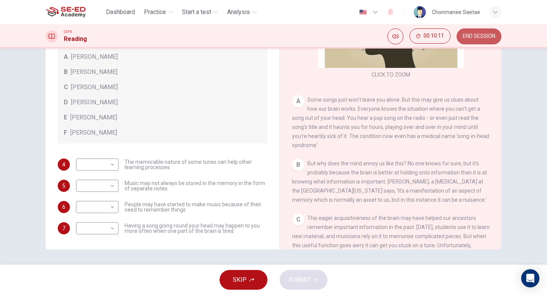
click at [482, 37] on span "END SESSION" at bounding box center [478, 36] width 33 height 6
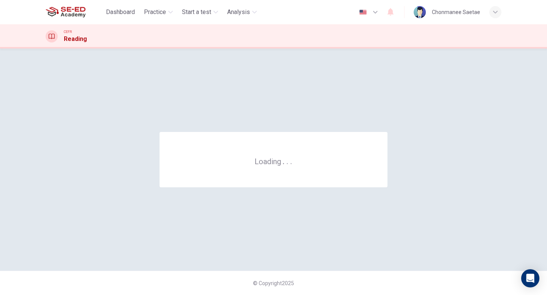
scroll to position [0, 0]
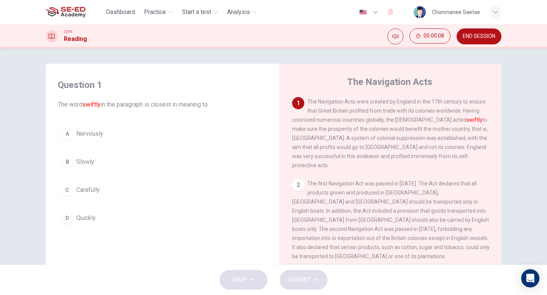
click at [147, 219] on button "D Quickly" at bounding box center [162, 218] width 209 height 19
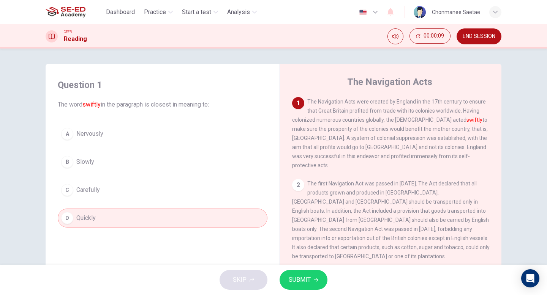
click at [313, 292] on div "SKIP SUBMIT" at bounding box center [273, 280] width 547 height 30
click at [306, 284] on span "SUBMIT" at bounding box center [299, 280] width 22 height 11
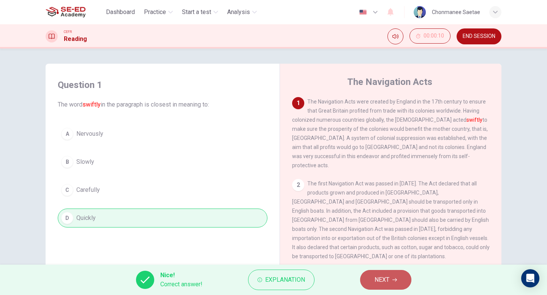
click at [372, 276] on button "NEXT" at bounding box center [385, 280] width 51 height 20
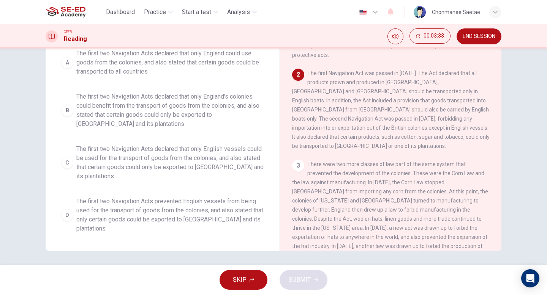
scroll to position [13, 0]
click at [205, 111] on span "The first two Navigation Acts declared that only England's colonies could benef…" at bounding box center [169, 109] width 187 height 36
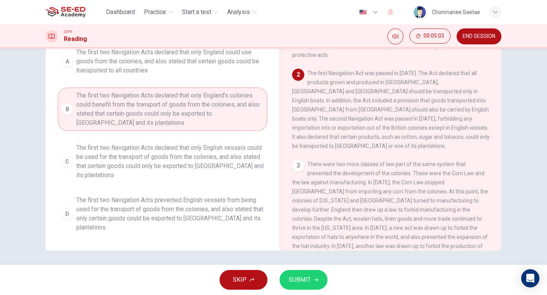
click at [257, 156] on span "The first two Navigation Acts declared that only English vessels could be used …" at bounding box center [169, 161] width 187 height 36
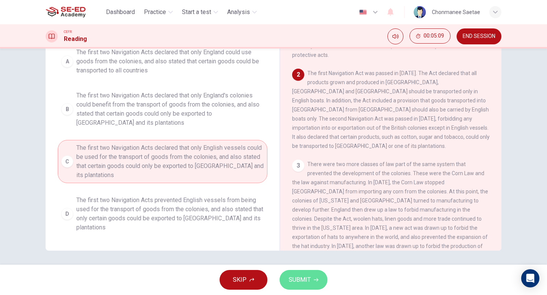
click at [305, 273] on button "SUBMIT" at bounding box center [303, 280] width 48 height 20
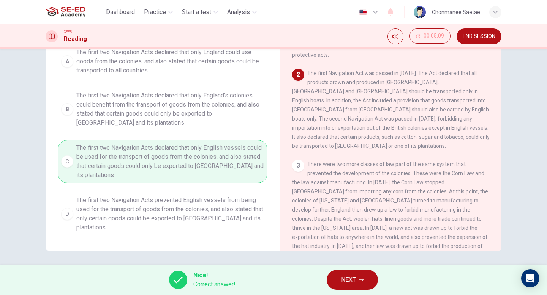
scroll to position [8, 0]
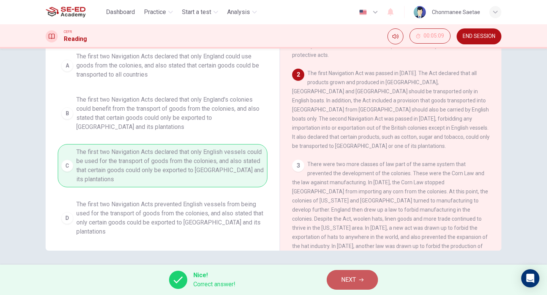
click at [361, 275] on button "NEXT" at bounding box center [351, 280] width 51 height 20
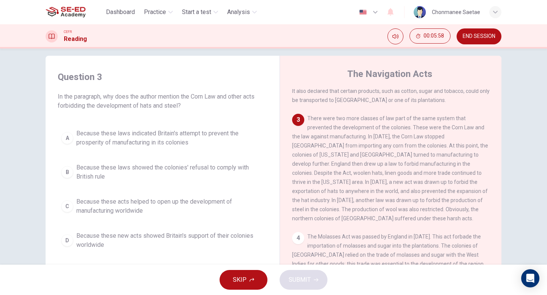
scroll to position [149, 0]
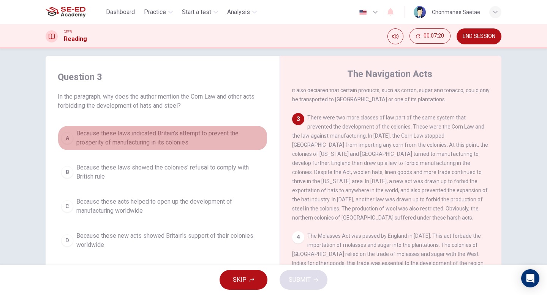
click at [203, 136] on span "Because these laws indicated Britain's attempt to prevent the prosperity of man…" at bounding box center [169, 138] width 187 height 18
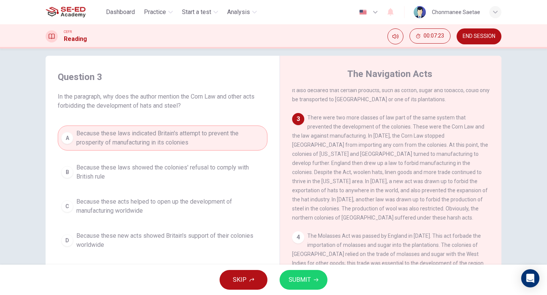
click at [310, 277] on button "SUBMIT" at bounding box center [303, 280] width 48 height 20
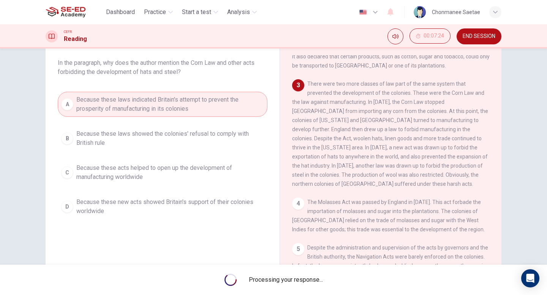
scroll to position [40, 0]
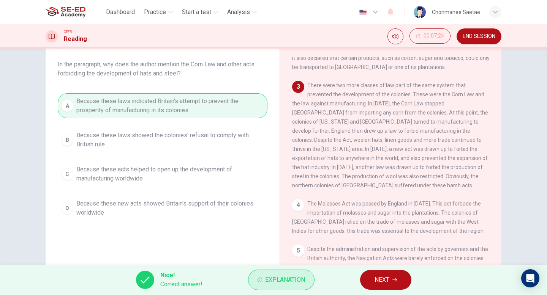
click at [284, 286] on button "Explanation" at bounding box center [281, 280] width 66 height 20
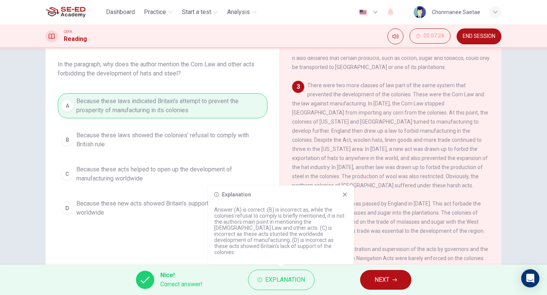
click at [385, 274] on button "NEXT" at bounding box center [385, 280] width 51 height 20
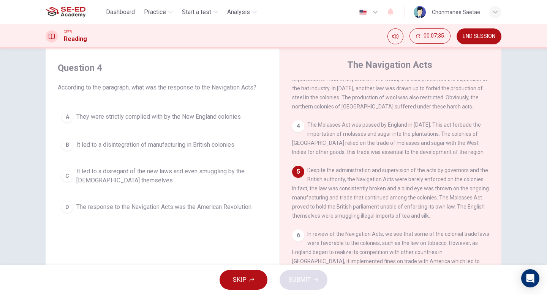
scroll to position [16, 0]
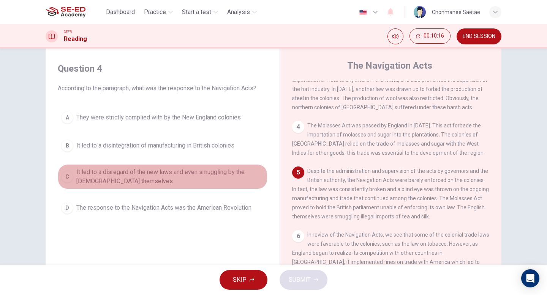
click at [206, 172] on span "It led to a disregard of the new laws and even smuggling by the British themsel…" at bounding box center [169, 177] width 187 height 18
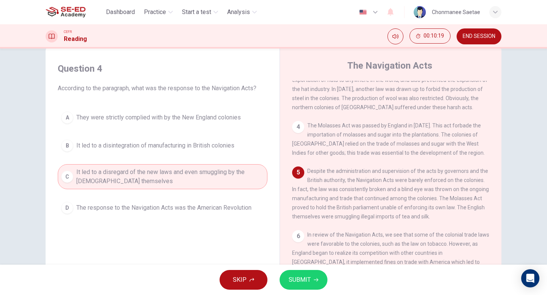
click at [307, 277] on span "SUBMIT" at bounding box center [299, 280] width 22 height 11
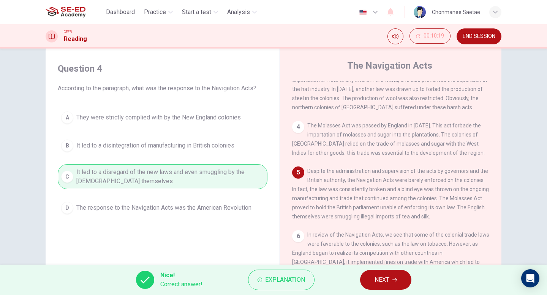
click at [376, 276] on span "NEXT" at bounding box center [381, 280] width 15 height 11
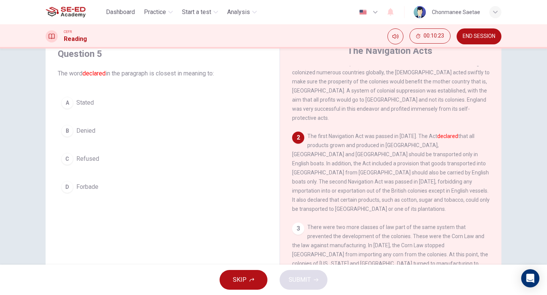
scroll to position [28, 0]
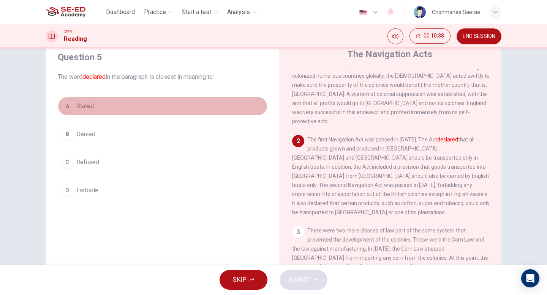
click at [107, 108] on button "A Stated" at bounding box center [162, 106] width 209 height 19
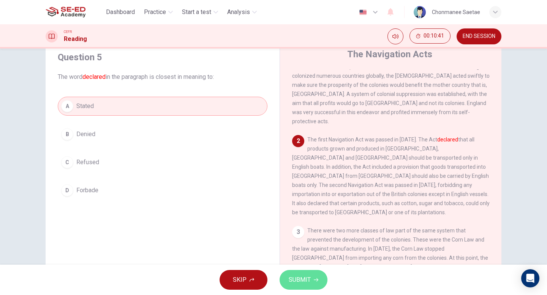
click at [301, 282] on span "SUBMIT" at bounding box center [299, 280] width 22 height 11
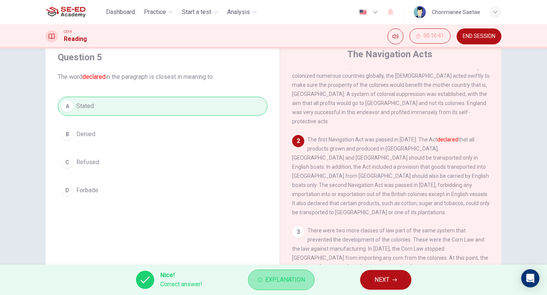
click at [302, 284] on span "Explanation" at bounding box center [285, 280] width 40 height 11
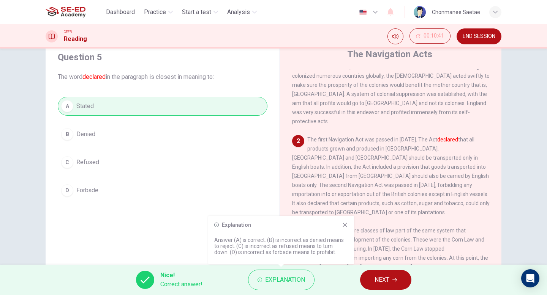
click at [370, 273] on button "NEXT" at bounding box center [385, 280] width 51 height 20
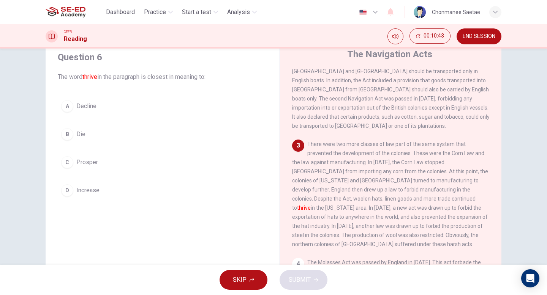
scroll to position [108, 0]
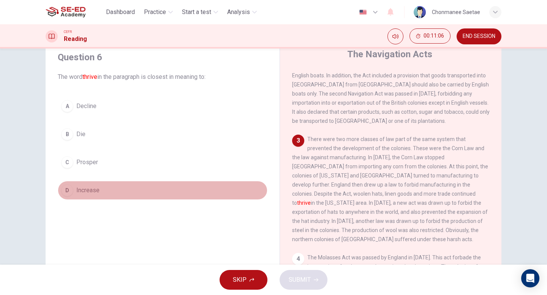
click at [102, 187] on button "D Increase" at bounding box center [162, 190] width 209 height 19
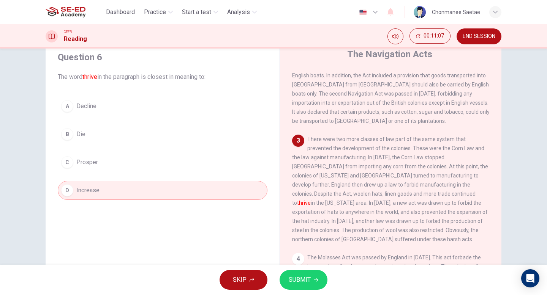
scroll to position [22, 0]
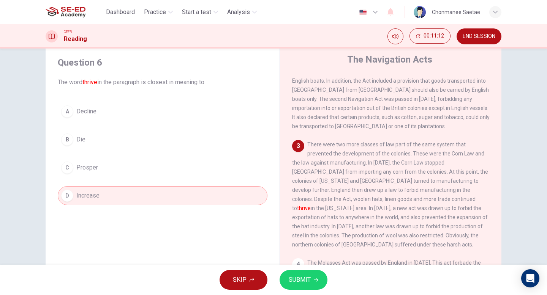
click at [313, 282] on button "SUBMIT" at bounding box center [303, 280] width 48 height 20
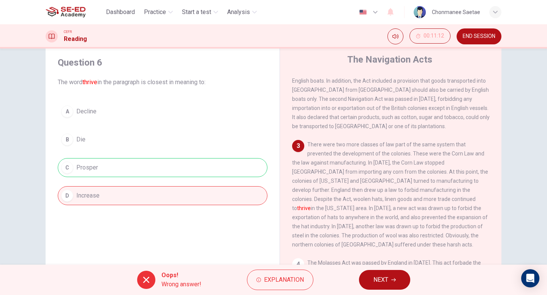
click at [93, 166] on div "A Decline B Die C Prosper D Increase" at bounding box center [162, 153] width 209 height 103
click at [279, 281] on span "Explanation" at bounding box center [284, 280] width 40 height 11
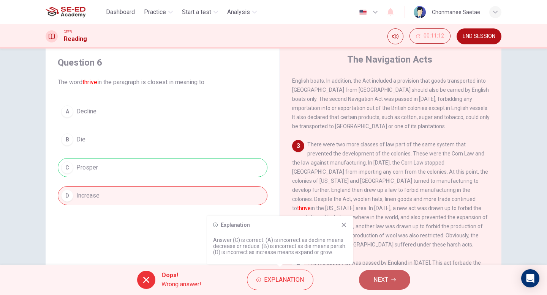
click at [392, 275] on button "NEXT" at bounding box center [384, 280] width 51 height 20
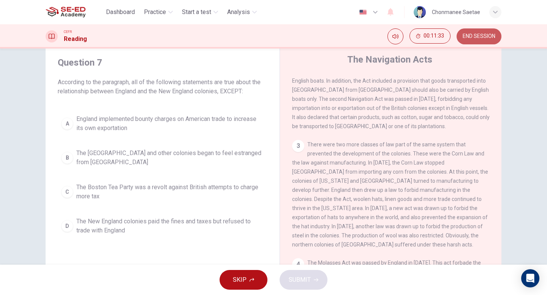
click at [482, 32] on button "END SESSION" at bounding box center [478, 36] width 45 height 16
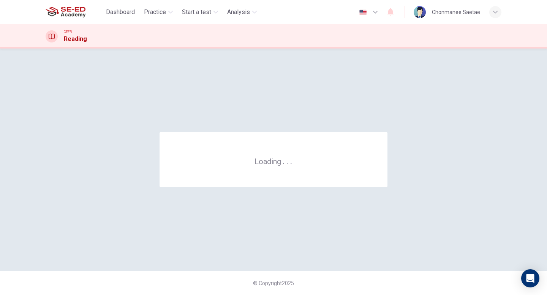
scroll to position [0, 0]
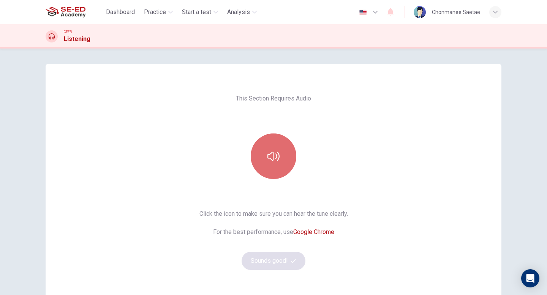
click at [276, 161] on icon "button" at bounding box center [273, 156] width 12 height 12
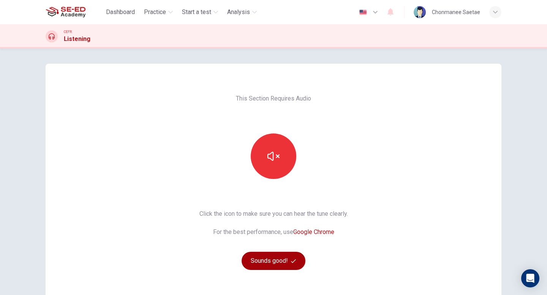
click at [277, 259] on button "Sounds good!" at bounding box center [273, 261] width 64 height 18
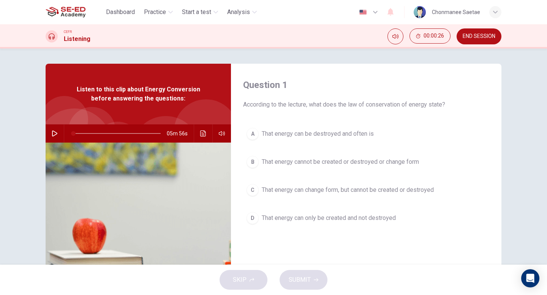
click at [52, 131] on icon "button" at bounding box center [54, 134] width 5 height 6
click at [51, 130] on button "button" at bounding box center [55, 133] width 12 height 18
click at [200, 135] on icon "Click to see the audio transcription" at bounding box center [203, 134] width 6 height 6
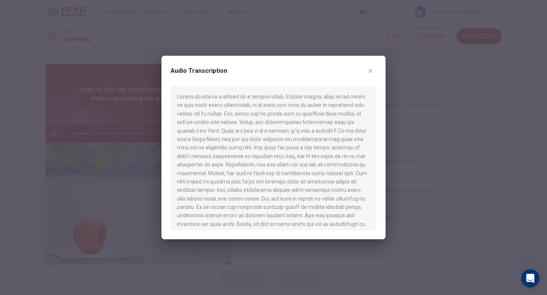
click at [135, 119] on div at bounding box center [273, 147] width 547 height 295
type input "23"
